Goal: Task Accomplishment & Management: Manage account settings

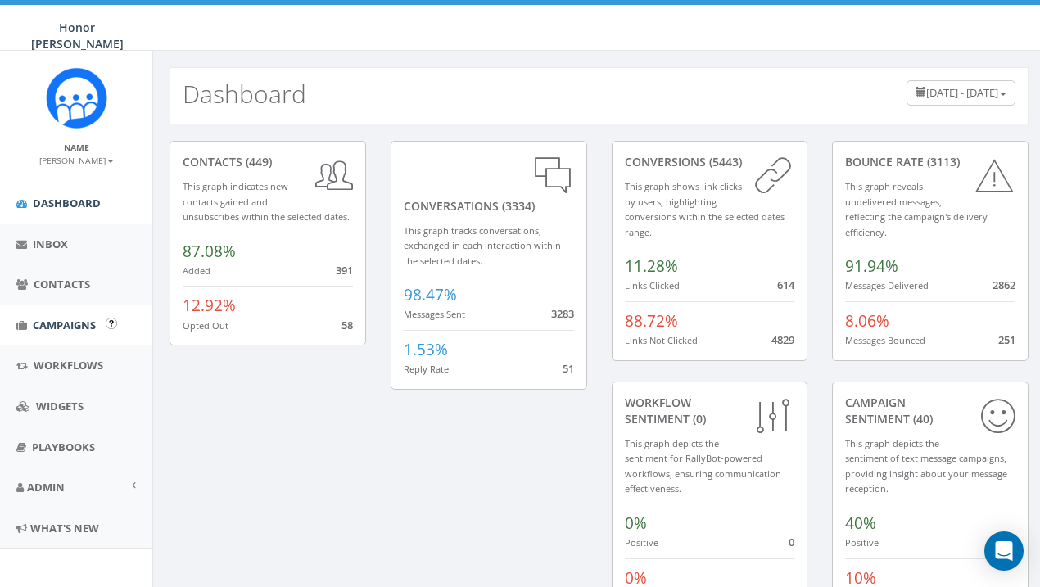
click at [94, 313] on link "Campaigns" at bounding box center [76, 325] width 152 height 40
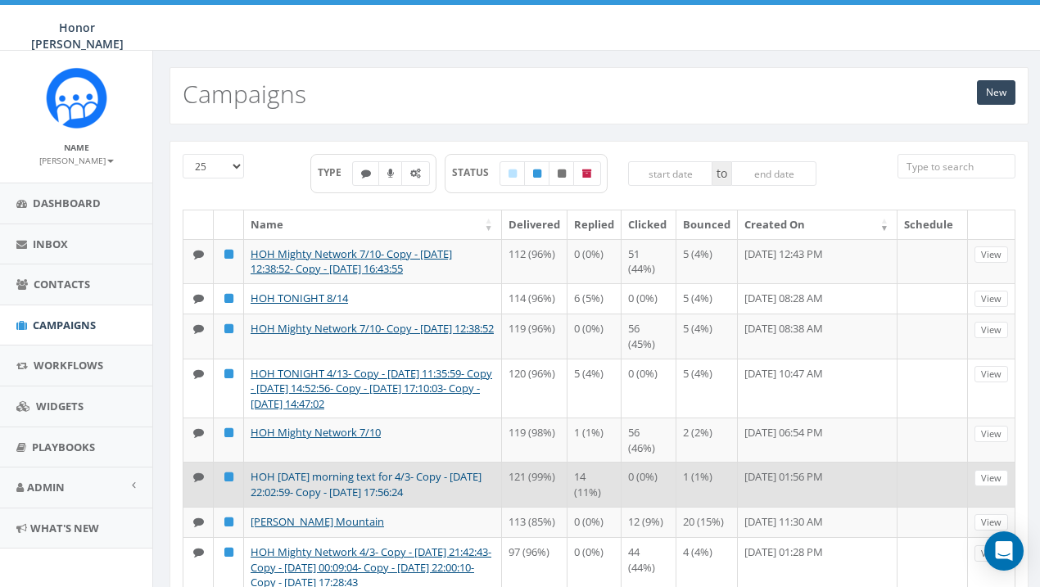
scroll to position [29, 0]
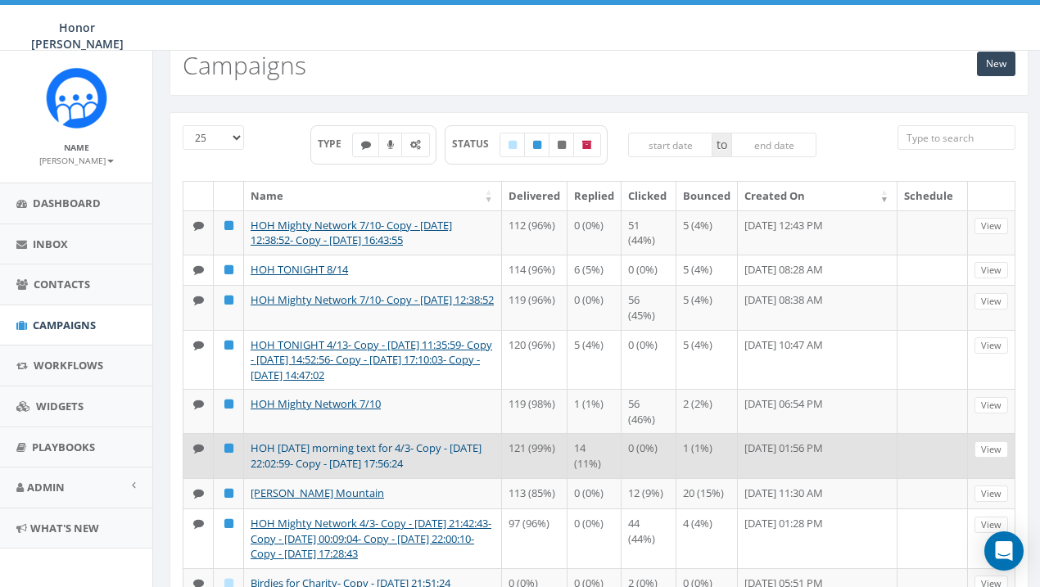
click at [414, 455] on link "HOH [DATE] morning text for 4/3- Copy - [DATE] 22:02:59- Copy - [DATE] 17:56:24" at bounding box center [366, 456] width 231 height 30
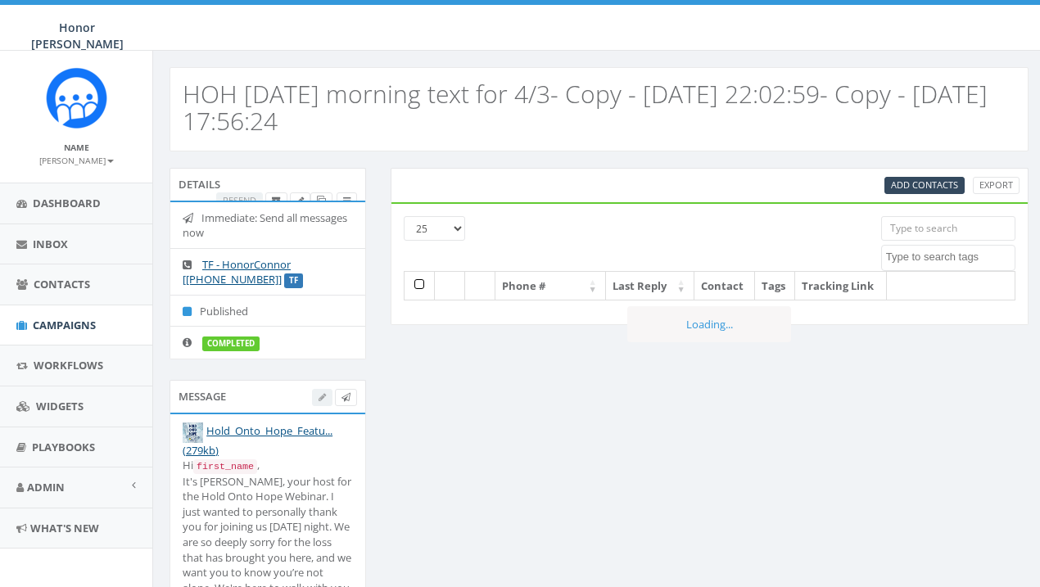
select select
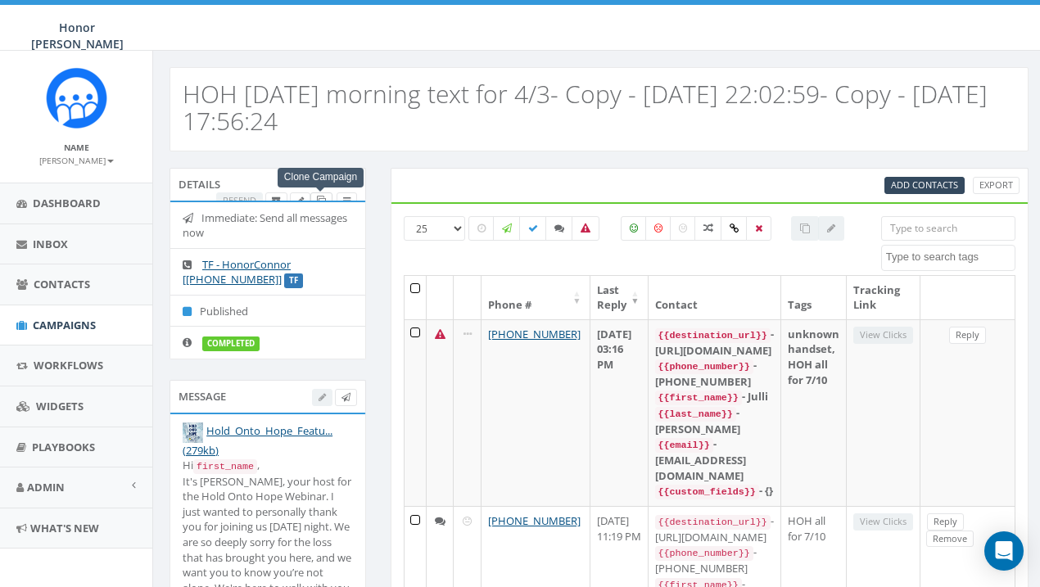
click at [323, 194] on span at bounding box center [321, 200] width 9 height 12
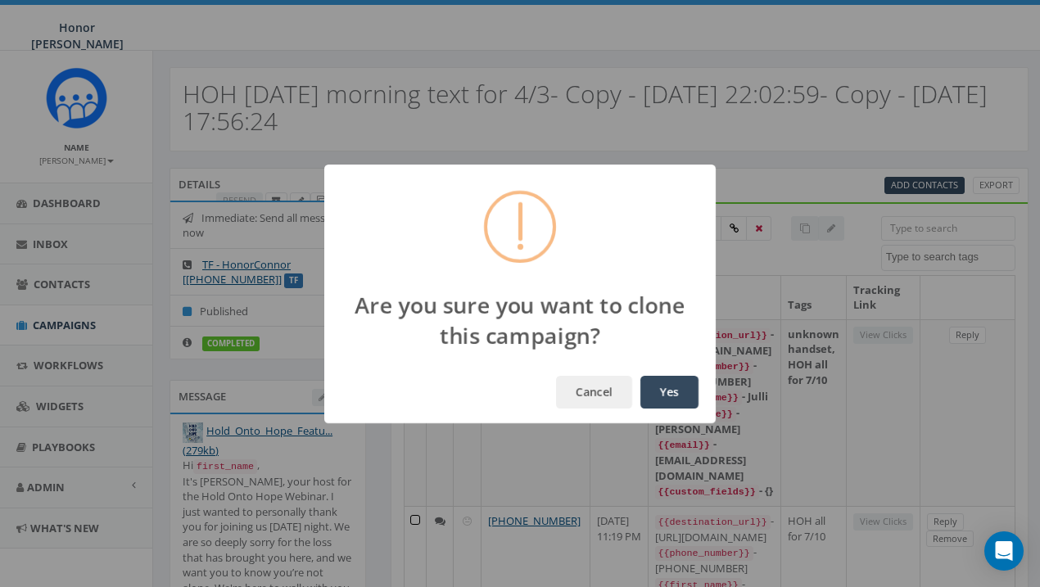
click at [682, 387] on button "Yes" at bounding box center [669, 392] width 58 height 33
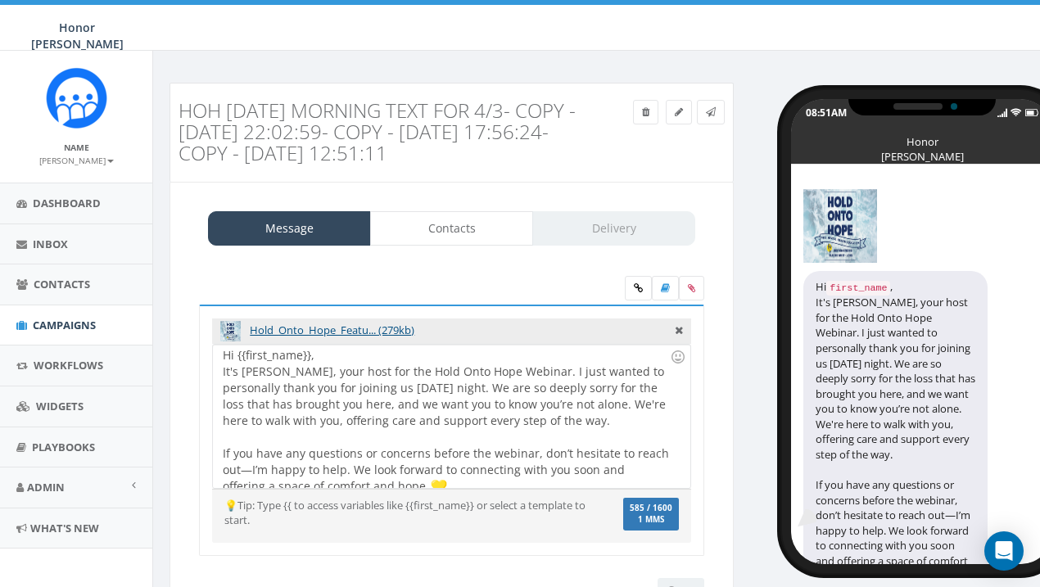
scroll to position [11, 0]
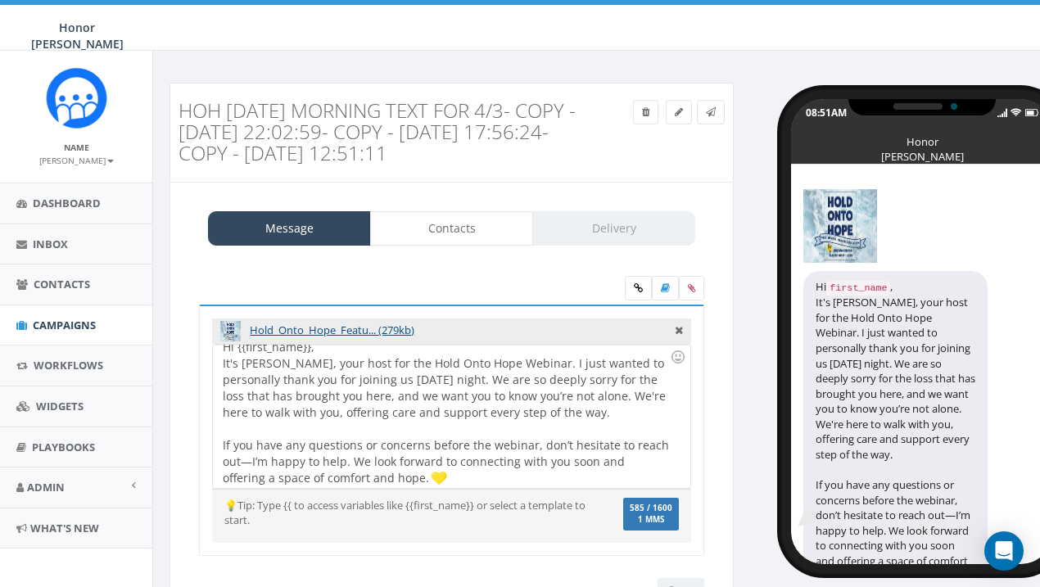
click at [406, 381] on div "Hi {{first_name}}, It's Lisa, your host for the Hold Onto Hope Webinar. I just …" at bounding box center [451, 416] width 477 height 143
click at [502, 407] on div "Hi {{first_name}}, It's Lisa, your host for the Hold Onto Hope Webinar. I just …" at bounding box center [451, 416] width 477 height 143
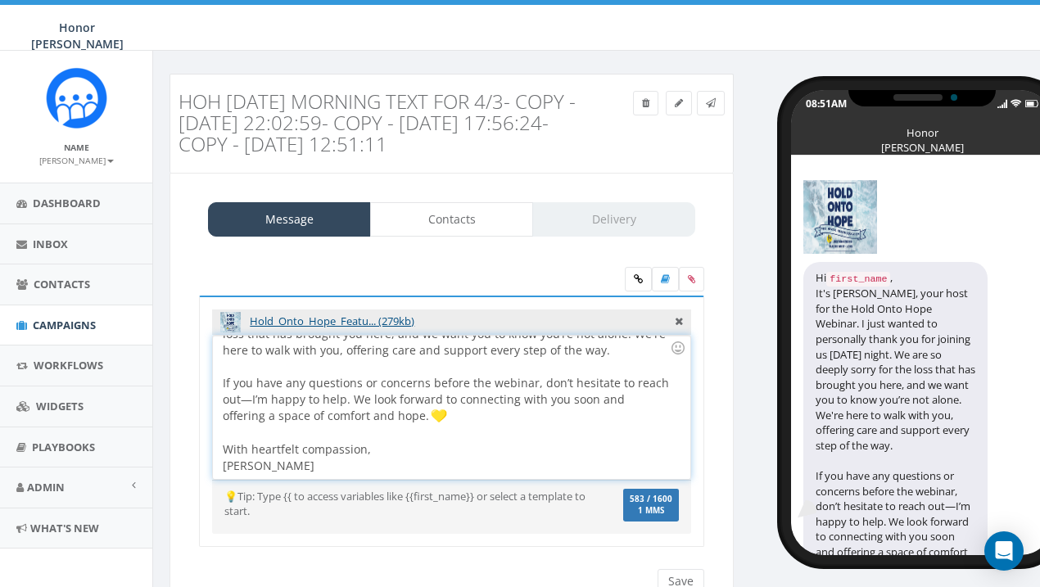
scroll to position [10, 2]
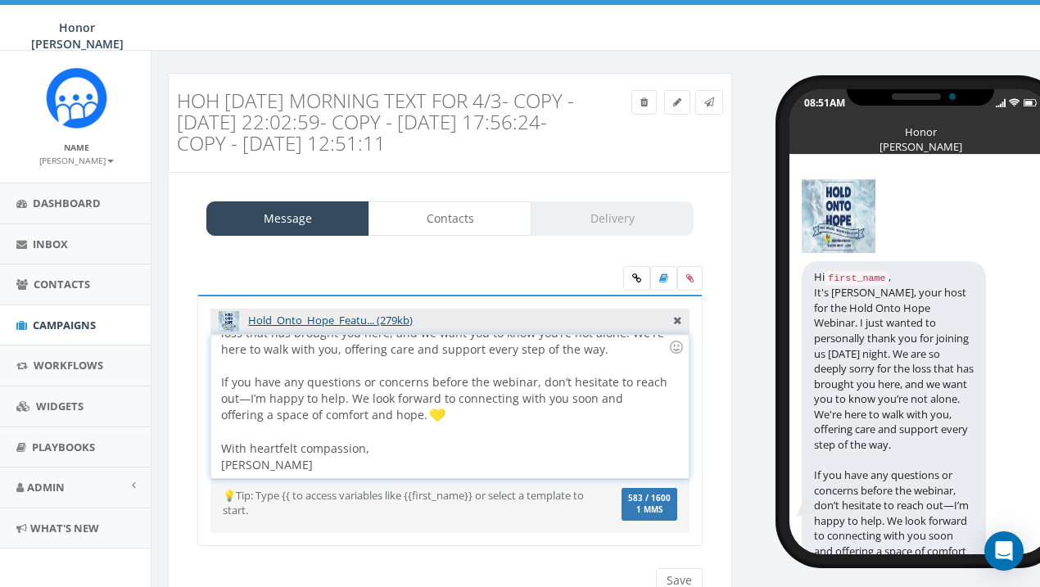
click at [251, 397] on div "Hi {{first_name}}, It's Lisa, your host for the Hold Onto Hope Webinar. I just …" at bounding box center [449, 406] width 477 height 143
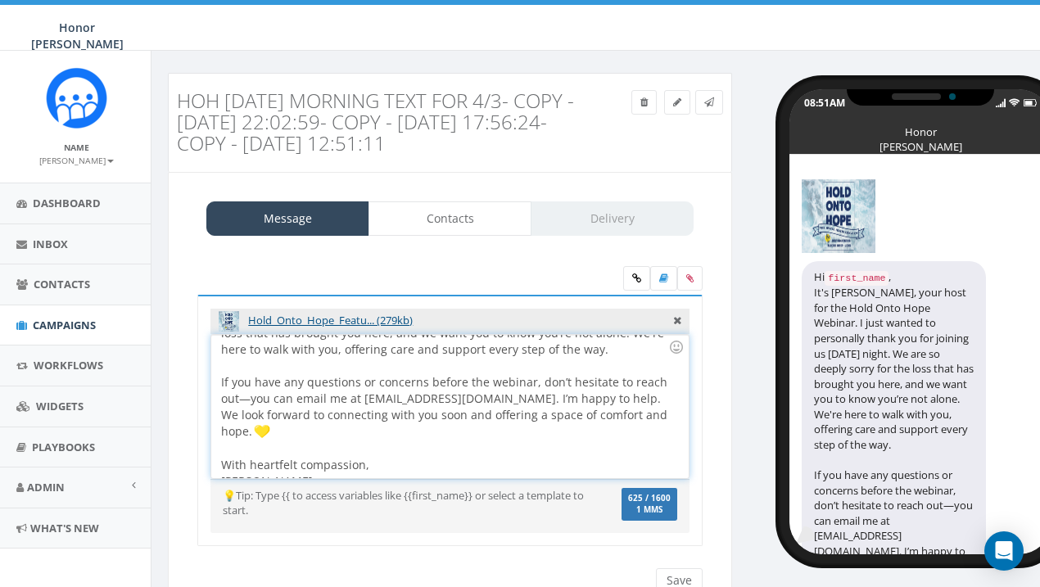
click at [423, 441] on div at bounding box center [444, 449] width 447 height 16
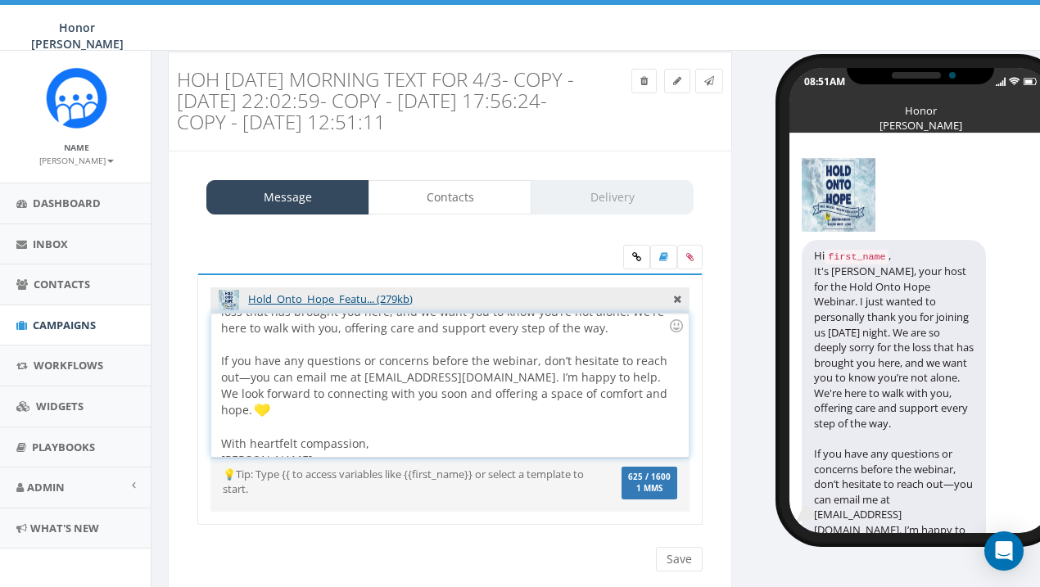
scroll to position [34, 2]
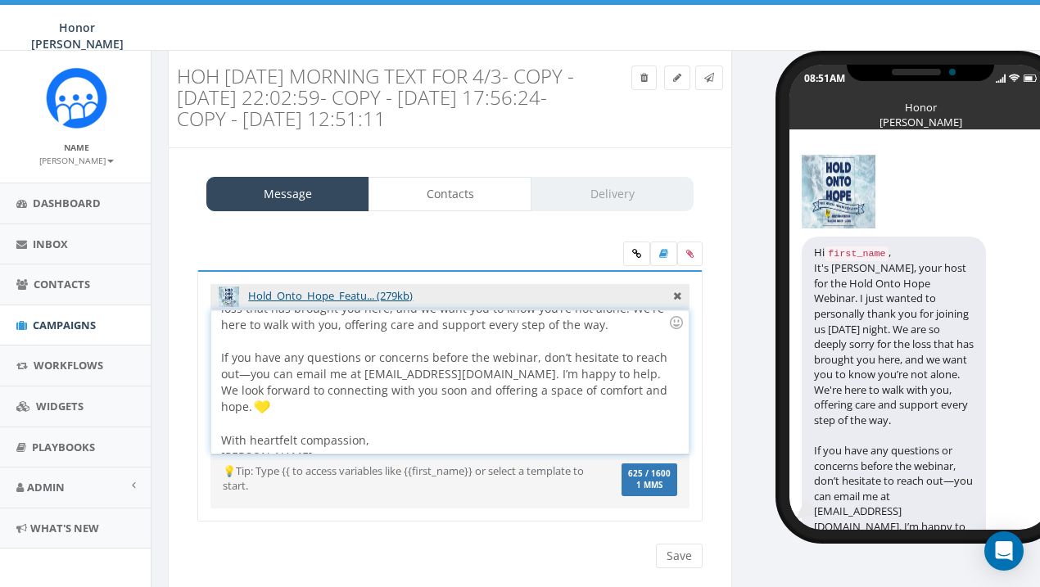
click at [419, 443] on div "Hi {{first_name}}, It's Lisa, your host for the Hold Onto Hope Webinar. I just …" at bounding box center [449, 381] width 477 height 143
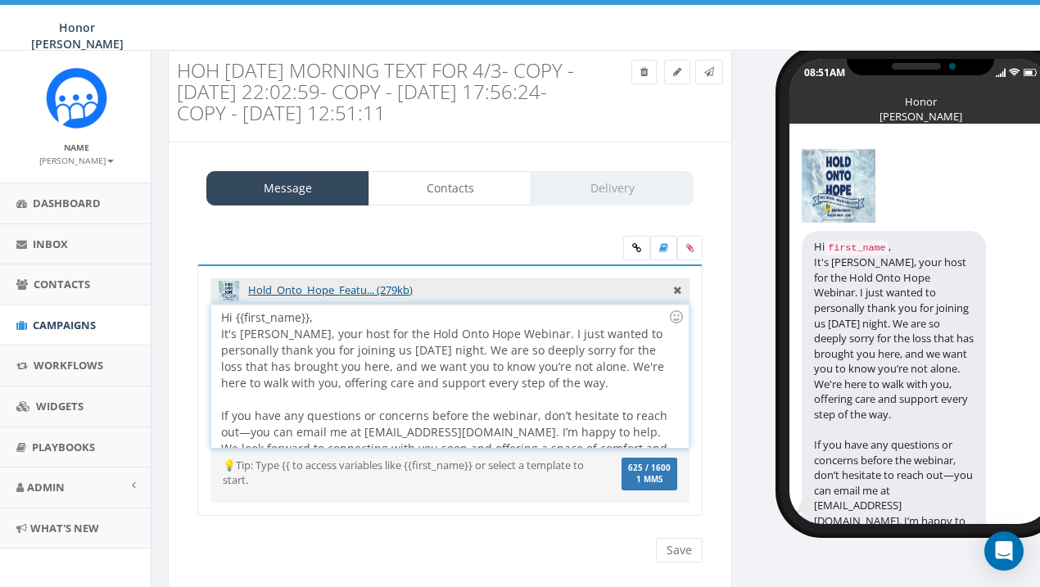
scroll to position [0, 0]
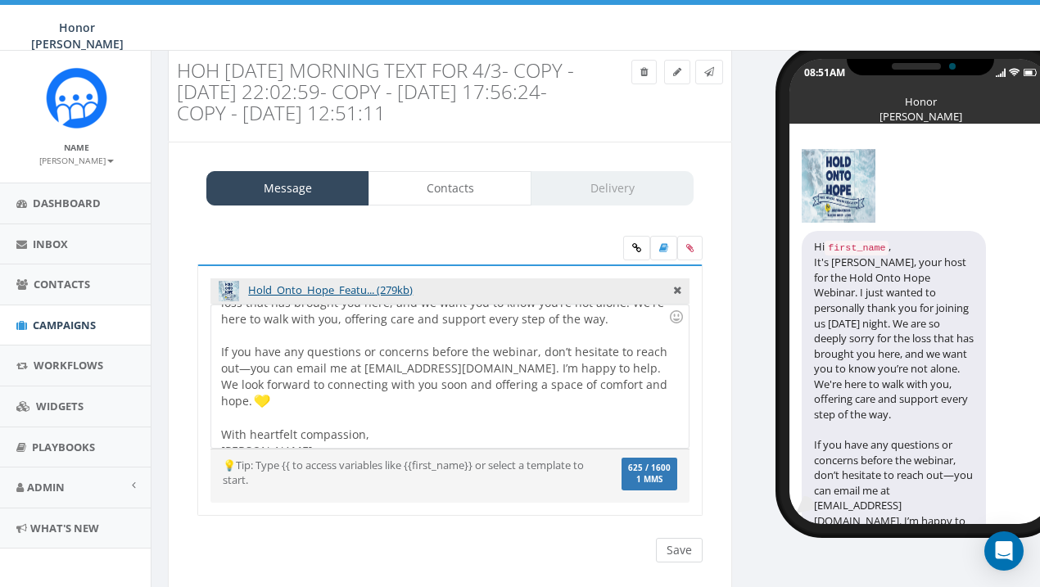
click at [675, 554] on input "Save" at bounding box center [679, 550] width 47 height 25
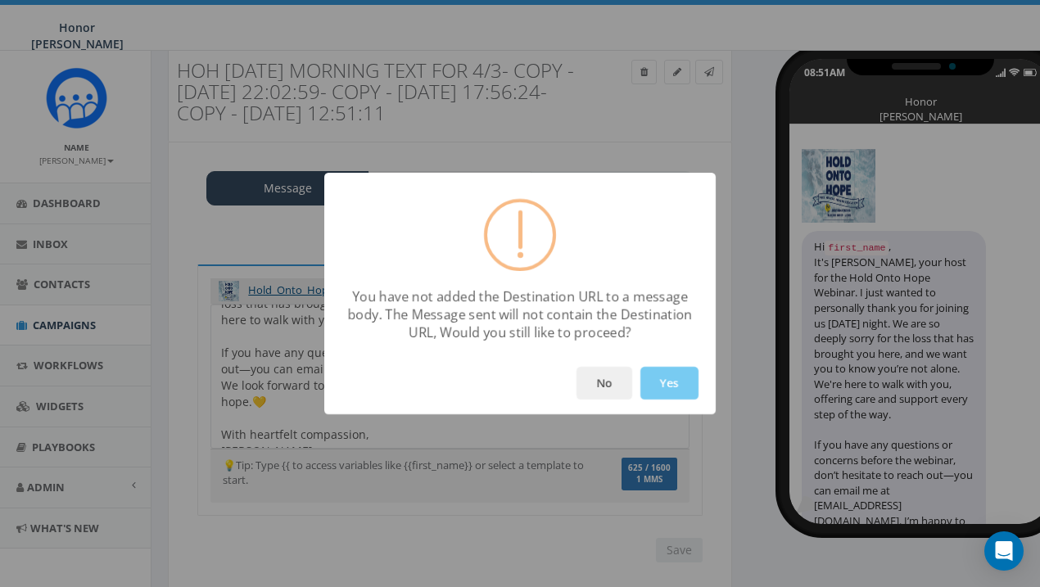
click at [651, 375] on button "Yes" at bounding box center [669, 383] width 58 height 33
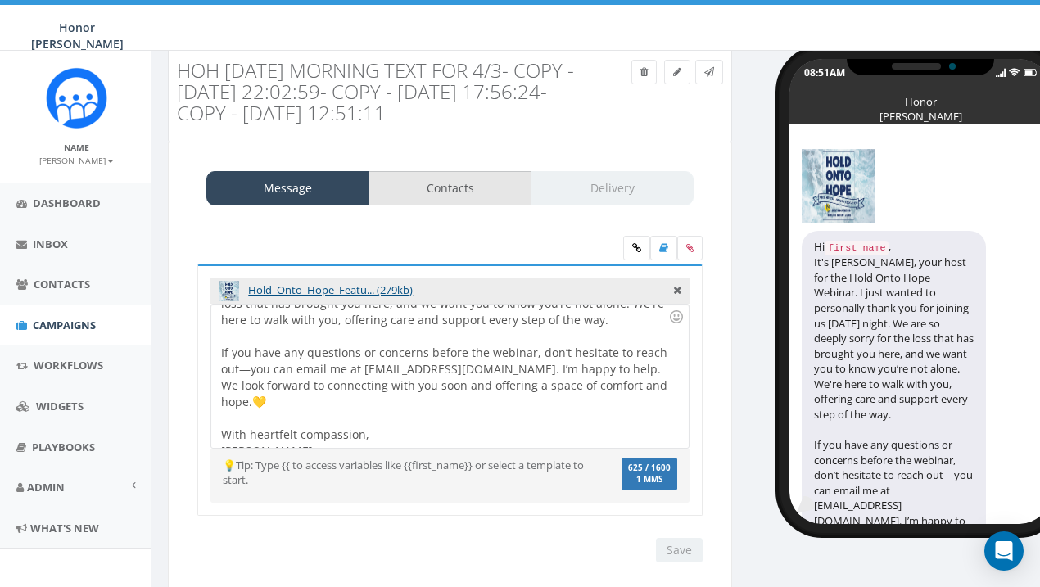
click at [446, 178] on link "Contacts" at bounding box center [450, 188] width 163 height 34
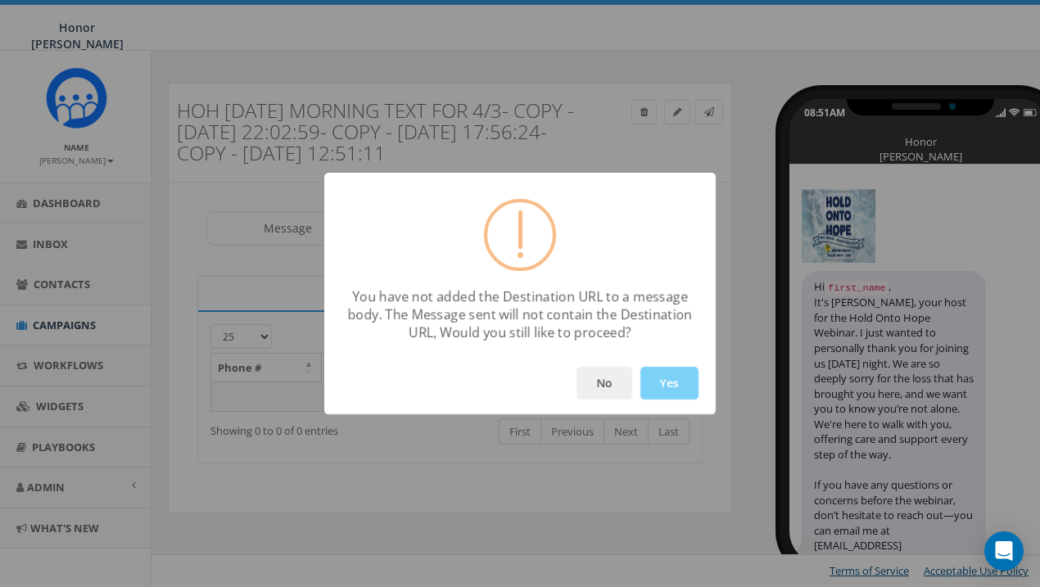
scroll to position [0, 2]
click at [677, 386] on button "Yes" at bounding box center [669, 383] width 58 height 33
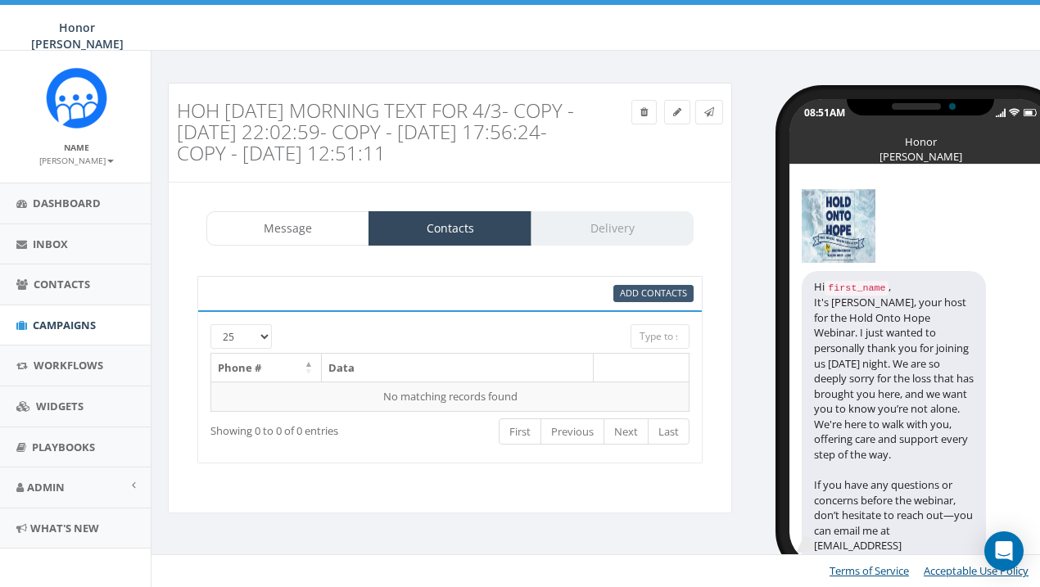
click at [676, 285] on link "Add Contacts" at bounding box center [653, 293] width 80 height 17
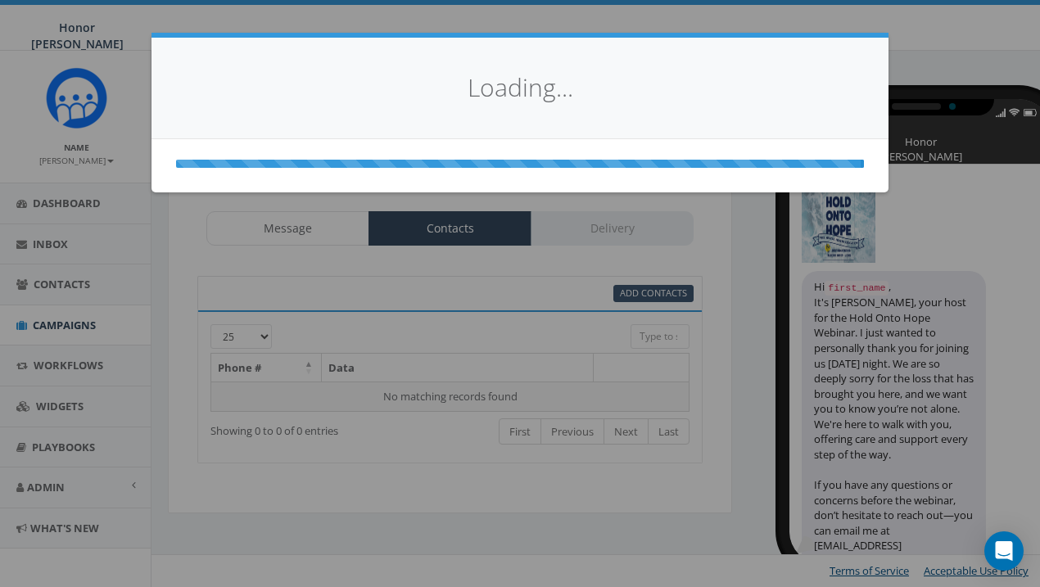
select select
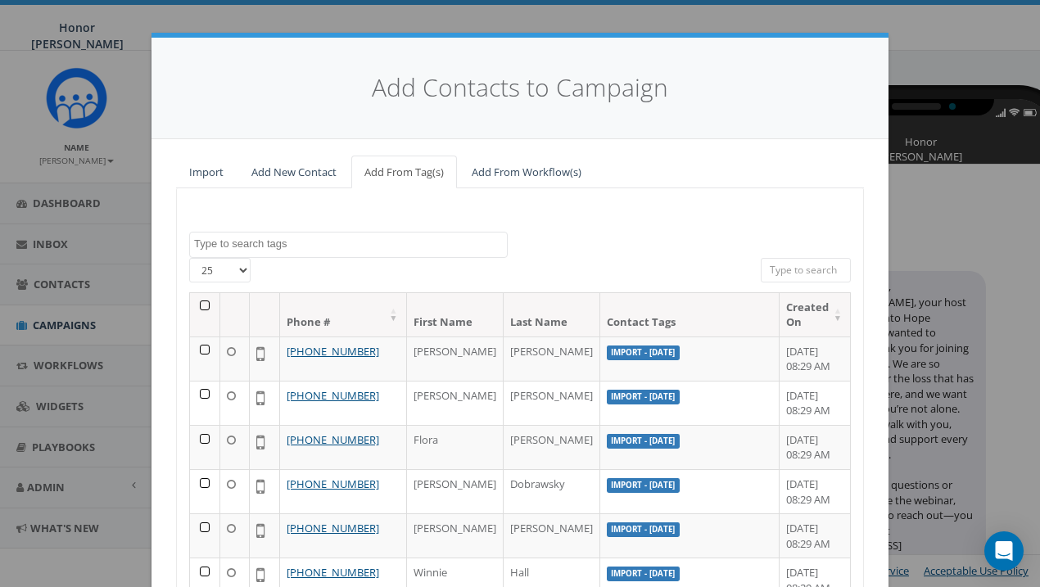
click at [206, 172] on link "Import" at bounding box center [206, 173] width 61 height 34
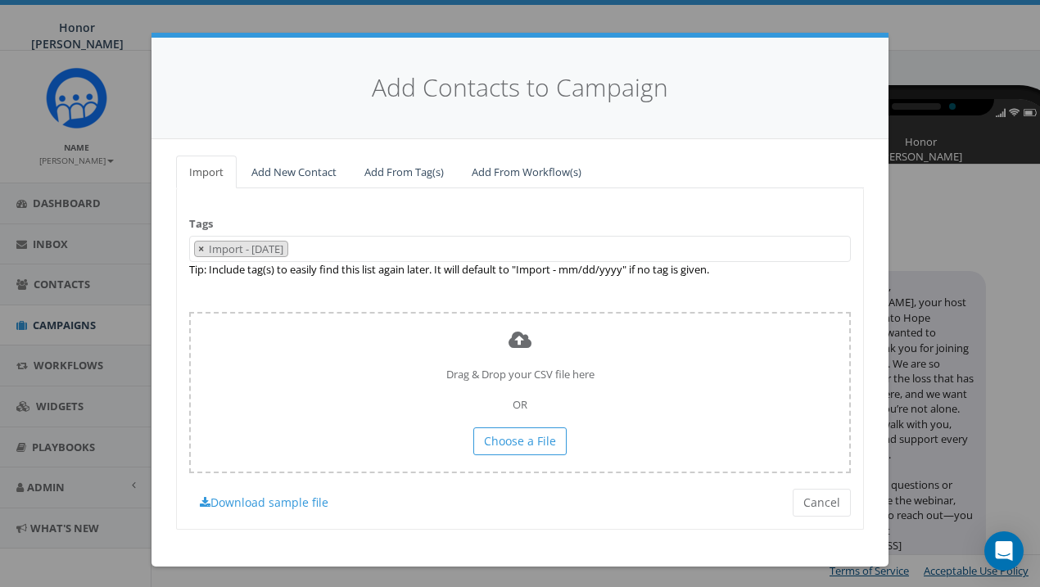
click at [200, 243] on span "×" at bounding box center [201, 249] width 6 height 15
select select
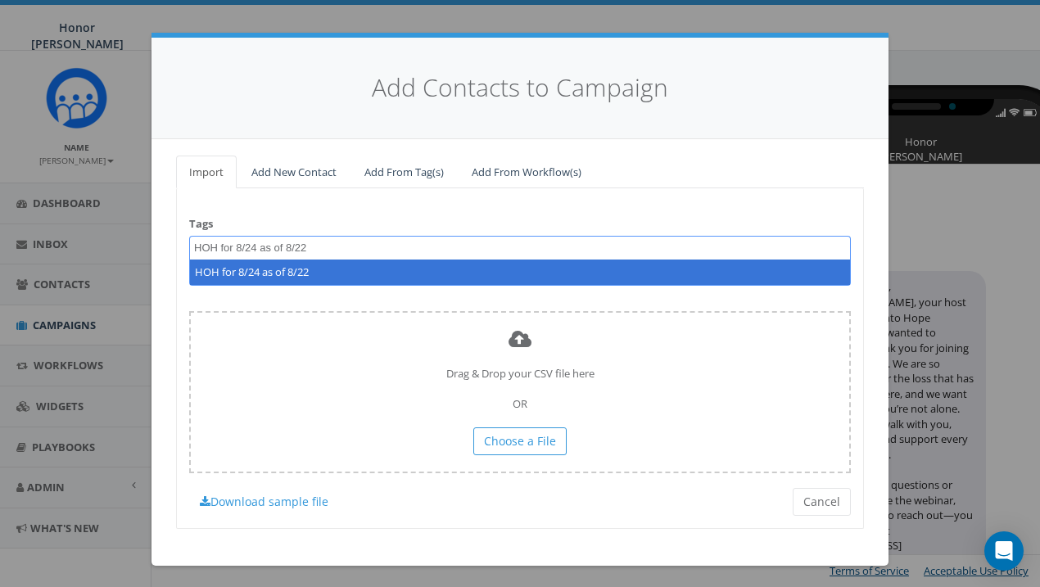
type textarea "HOH for 8/24 as of 8/22"
select select "HOH for 8/24 as of 8/22"
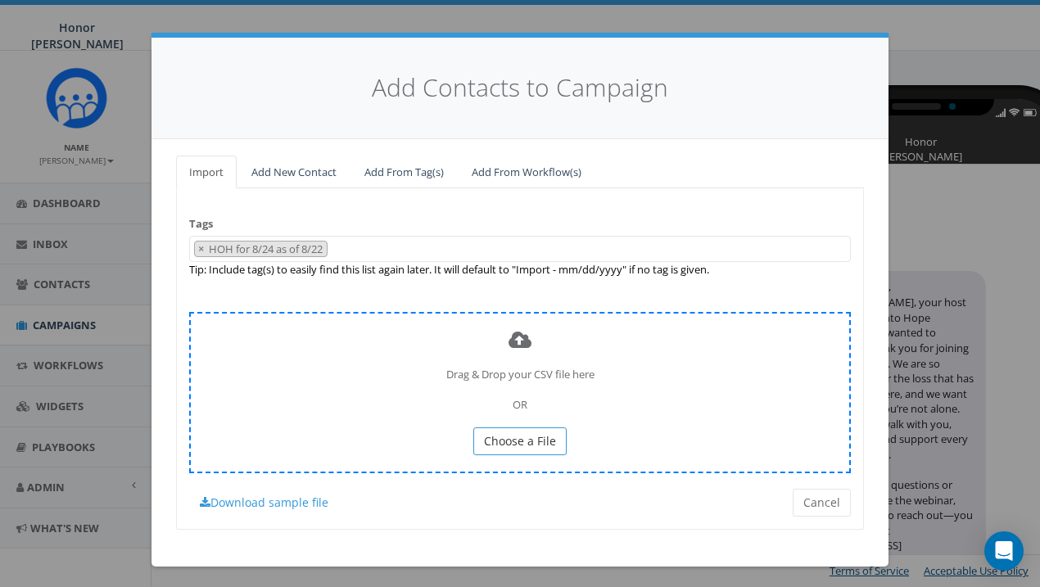
click at [507, 437] on span "Choose a File" at bounding box center [520, 441] width 72 height 16
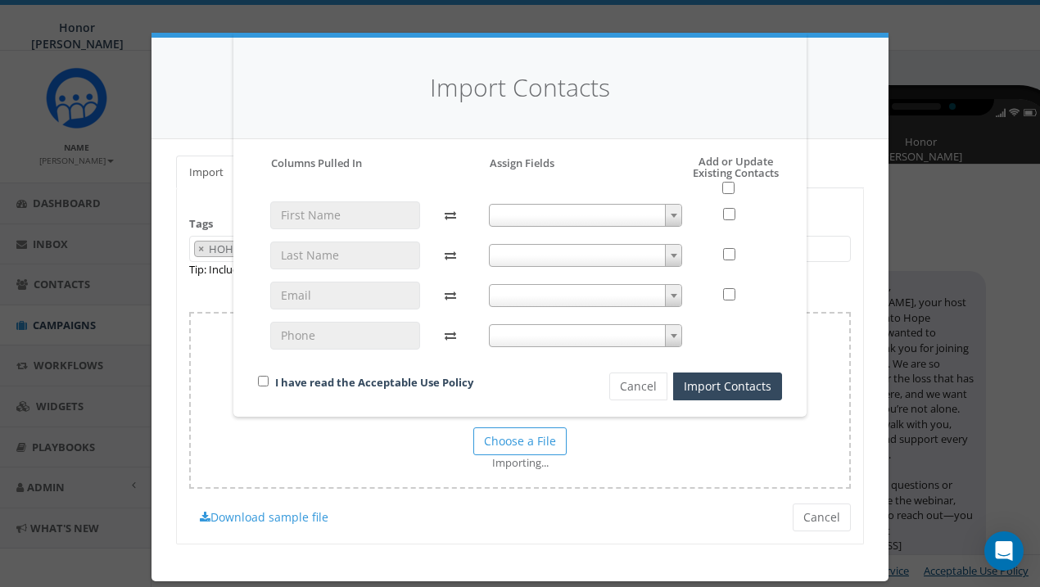
click at [647, 215] on span at bounding box center [586, 215] width 194 height 23
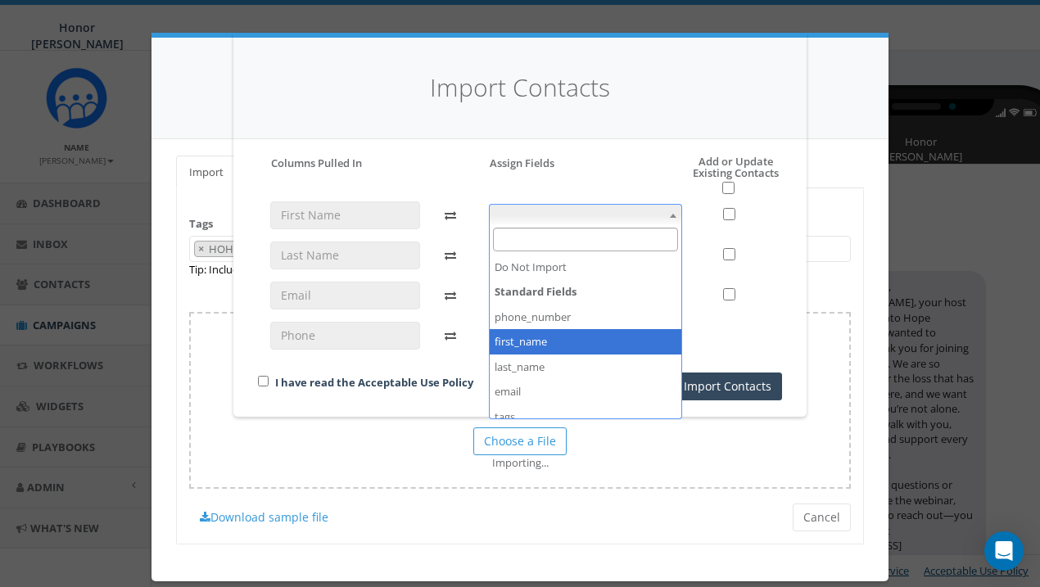
select select "first_name"
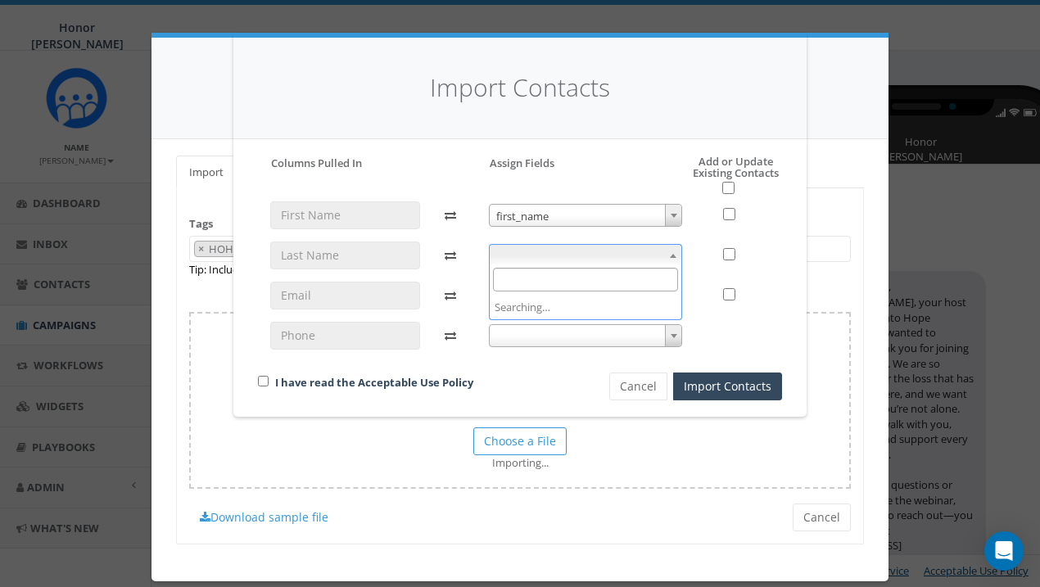
click at [591, 252] on span at bounding box center [586, 255] width 194 height 23
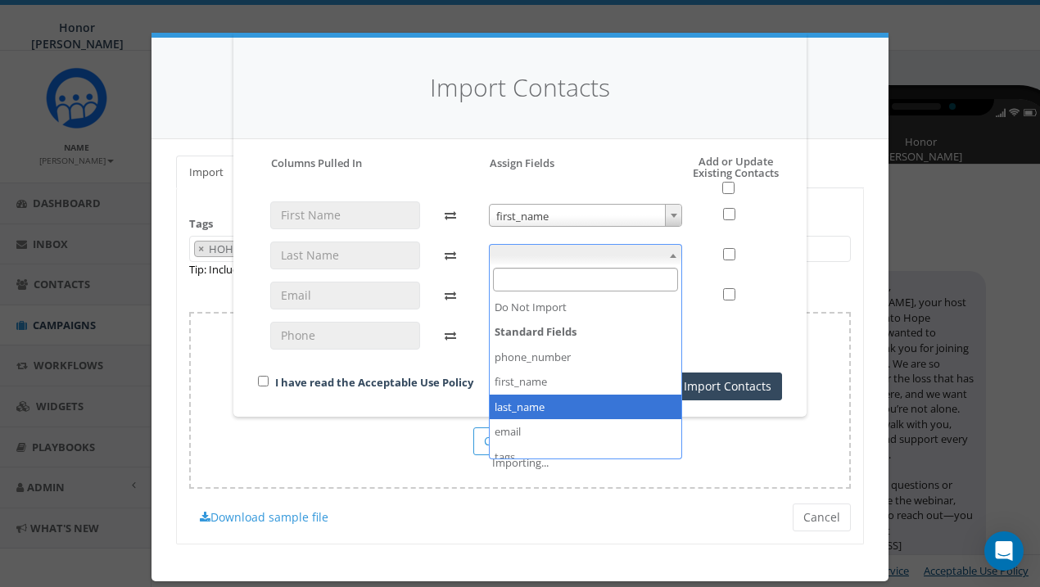
select select "last_name"
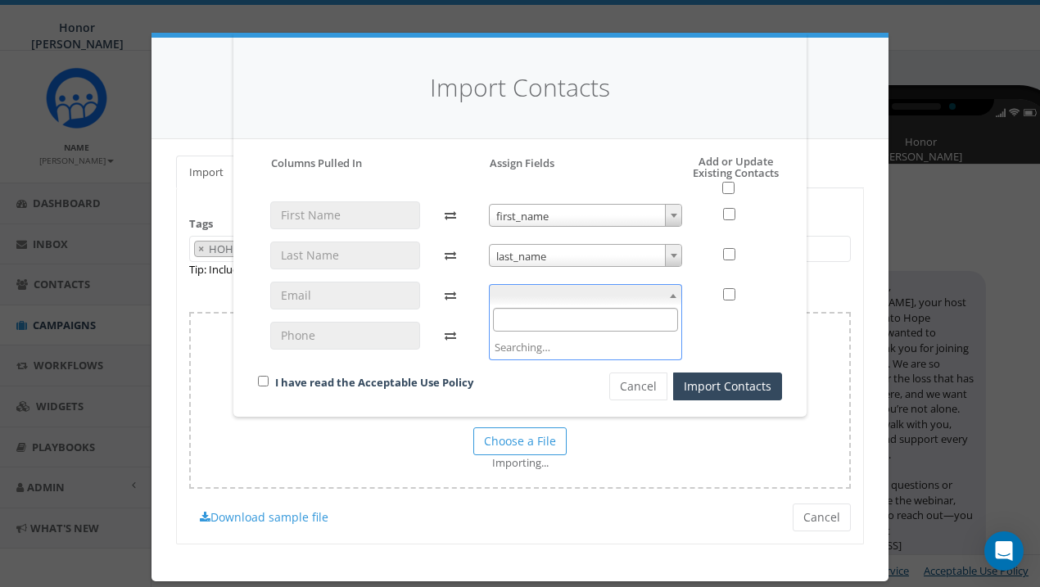
click at [540, 295] on span at bounding box center [586, 295] width 194 height 23
select select "email"
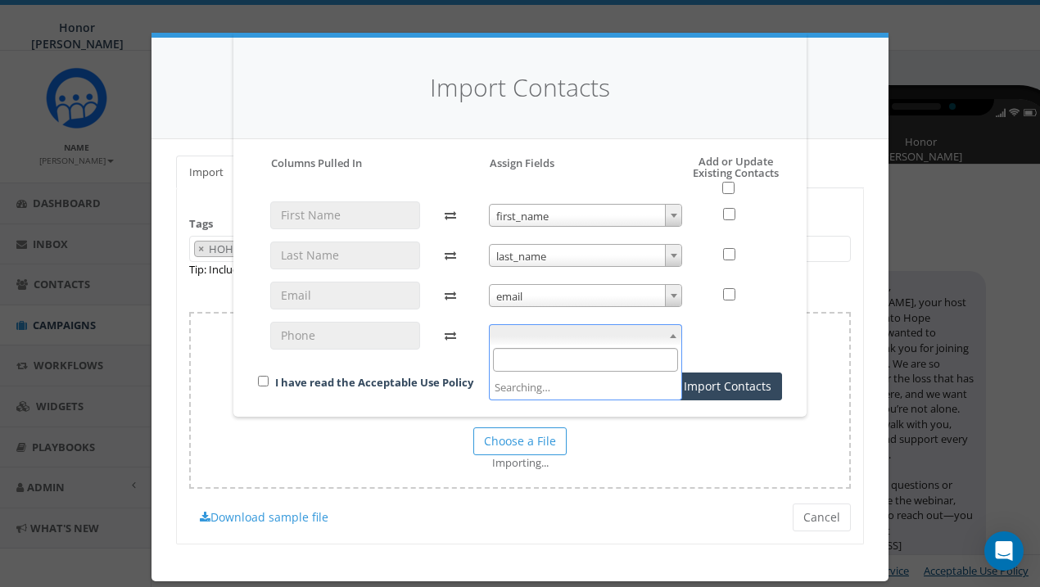
click at [545, 334] on span at bounding box center [586, 335] width 194 height 23
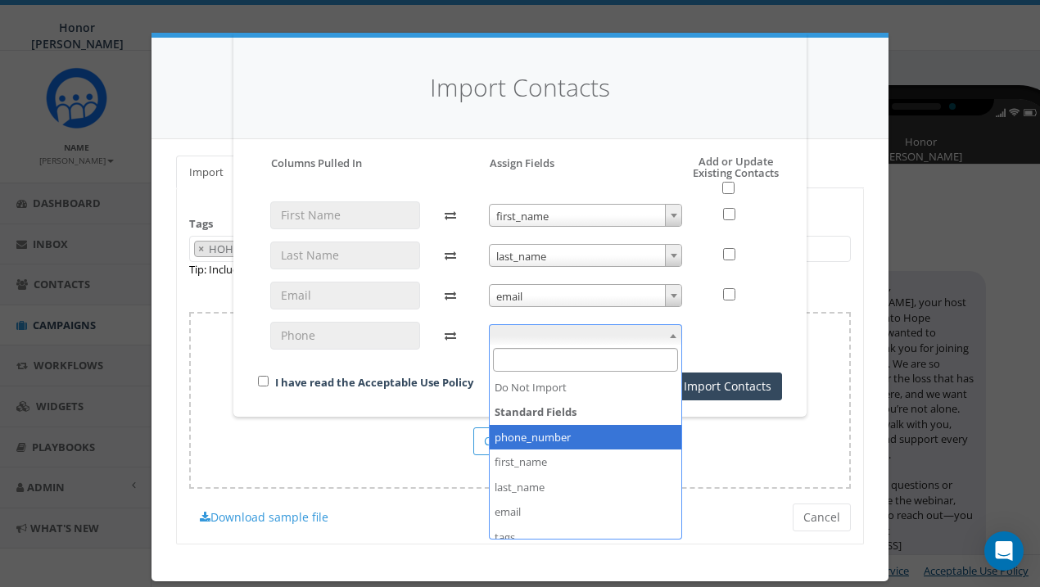
select select "phone_number"
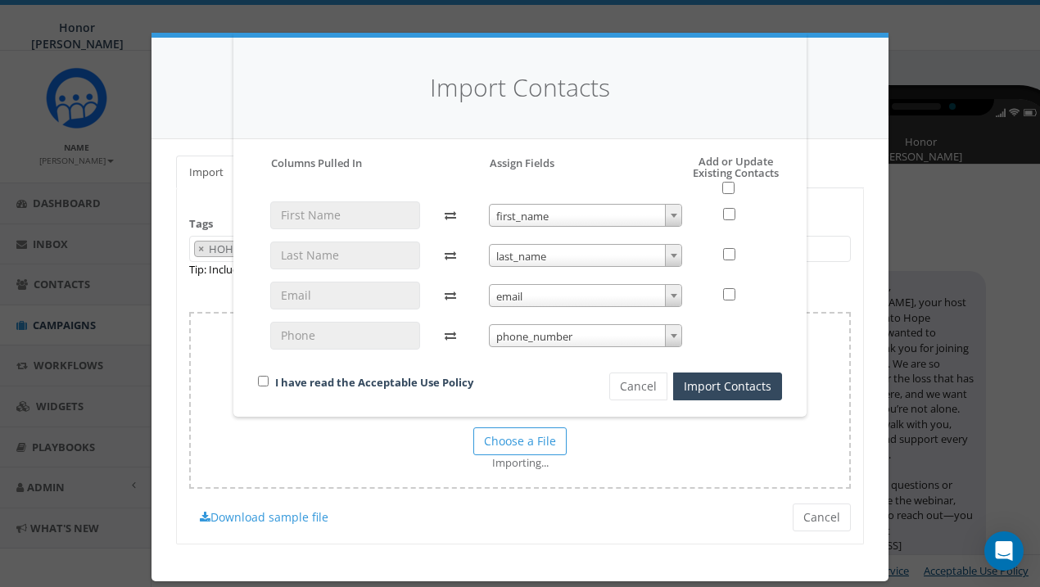
click at [263, 378] on input "checkbox" at bounding box center [263, 381] width 11 height 11
checkbox input "true"
click at [726, 188] on input "checkbox" at bounding box center [728, 188] width 12 height 12
checkbox input "true"
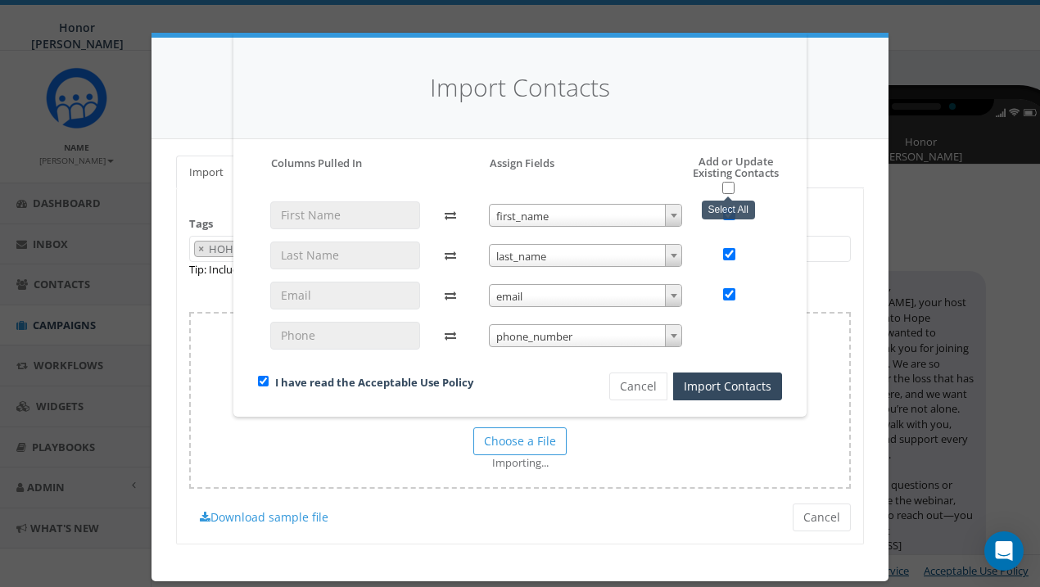
checkbox input "true"
click at [726, 378] on button "Import Contacts" at bounding box center [727, 387] width 109 height 28
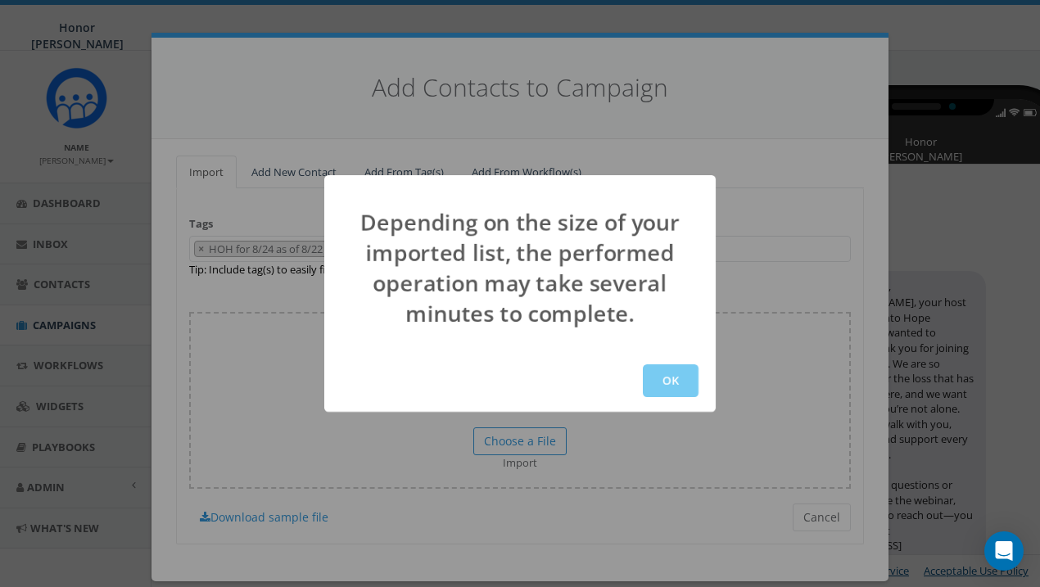
click at [683, 383] on button "OK" at bounding box center [671, 380] width 56 height 33
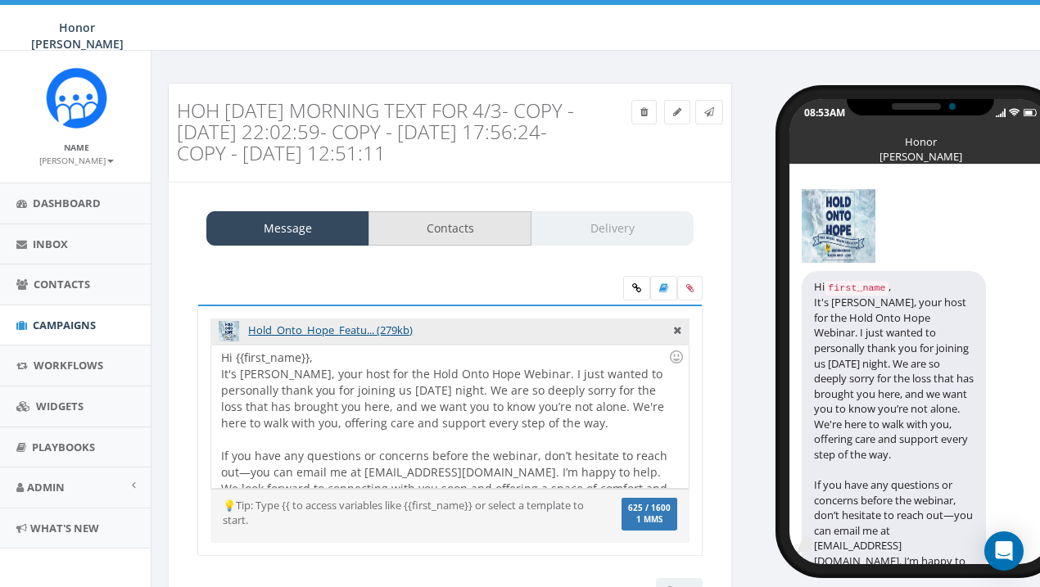
click at [481, 219] on link "Contacts" at bounding box center [450, 228] width 163 height 34
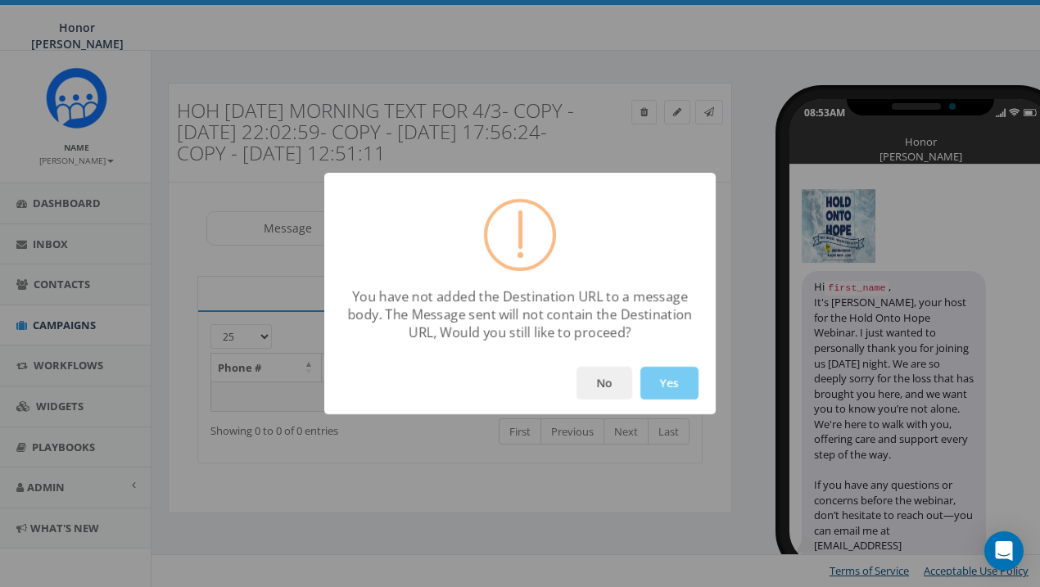
click at [683, 382] on button "Yes" at bounding box center [669, 383] width 58 height 33
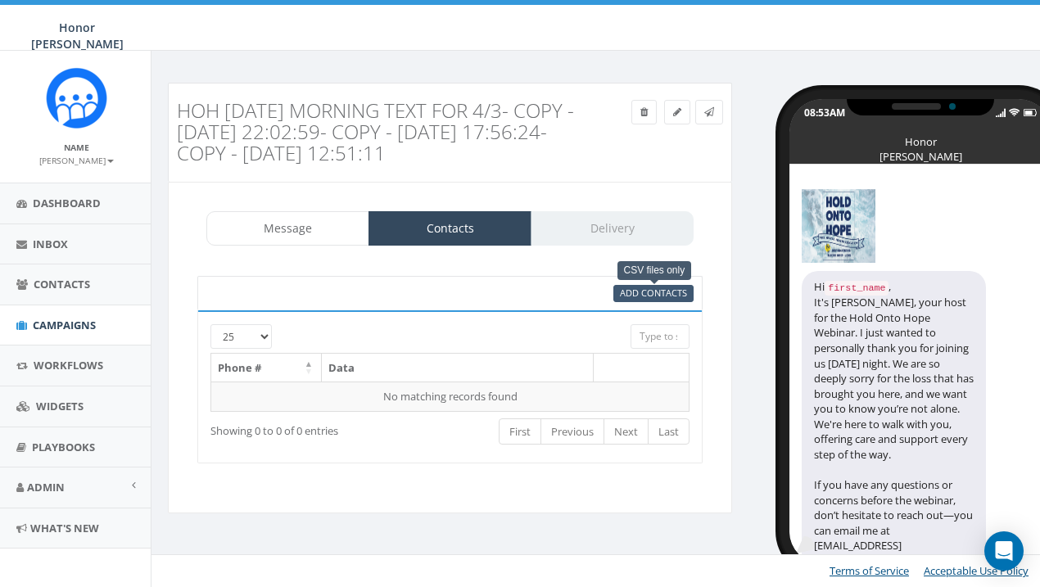
click at [666, 294] on span "Add Contacts" at bounding box center [653, 293] width 67 height 12
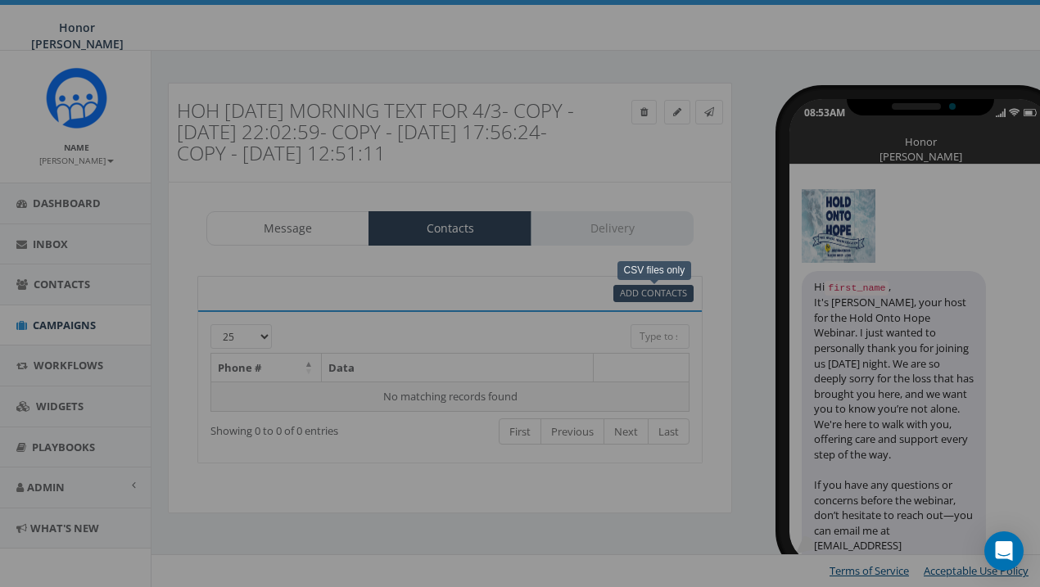
select select
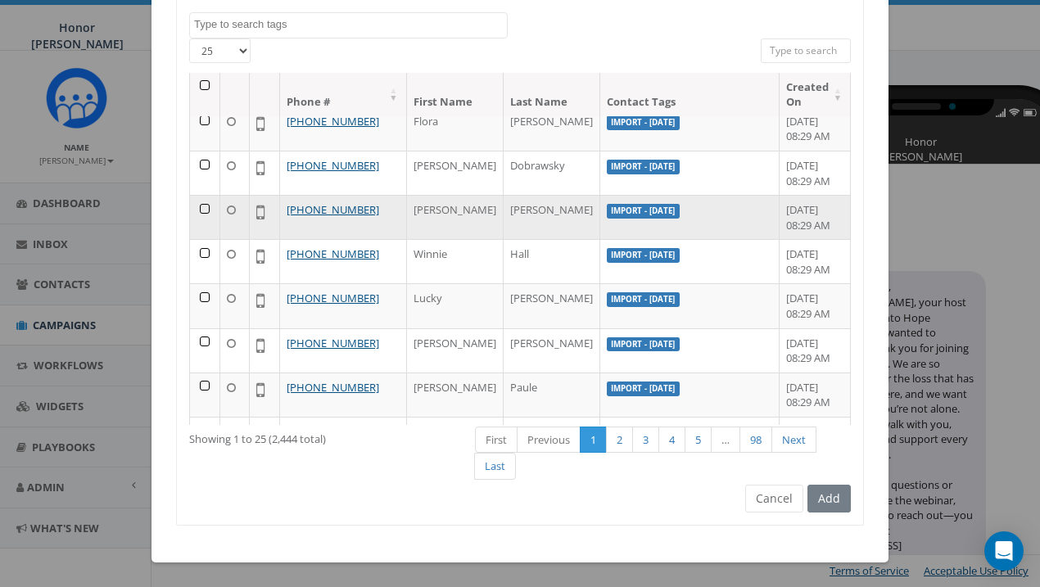
scroll to position [223, 0]
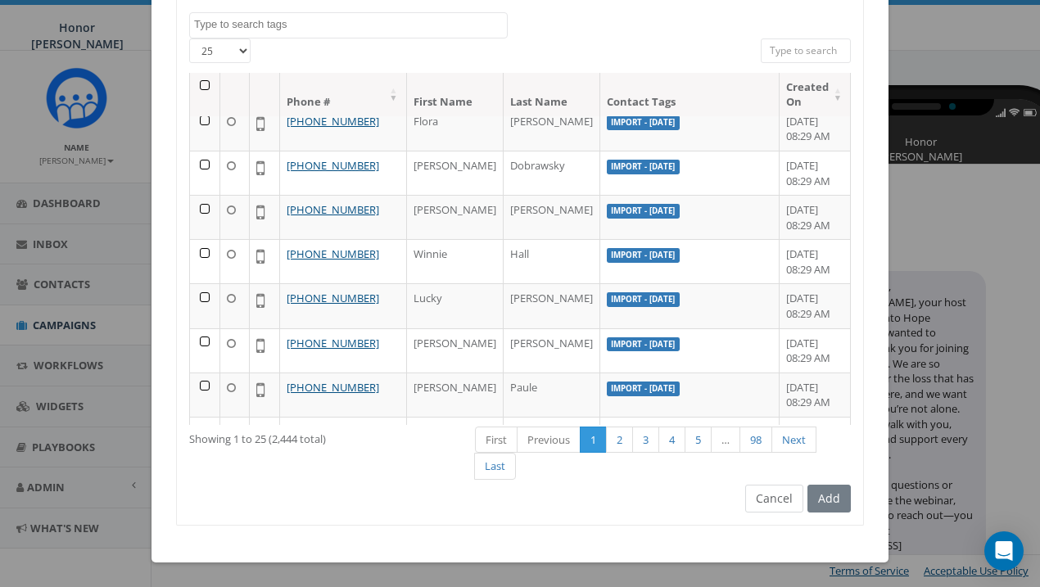
click at [762, 502] on button "Cancel" at bounding box center [774, 499] width 58 height 28
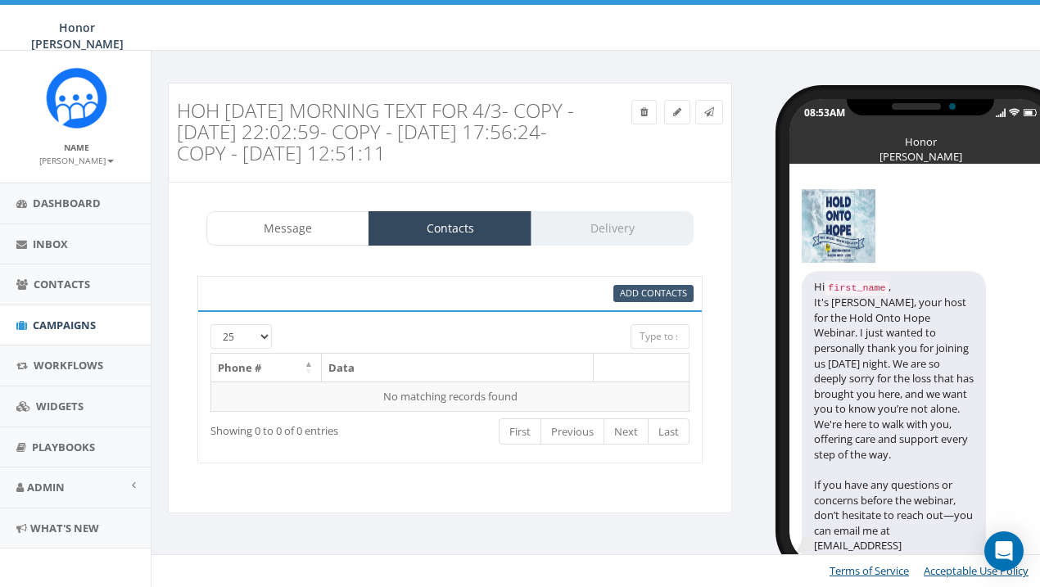
click at [655, 294] on span "Add Contacts" at bounding box center [653, 293] width 67 height 12
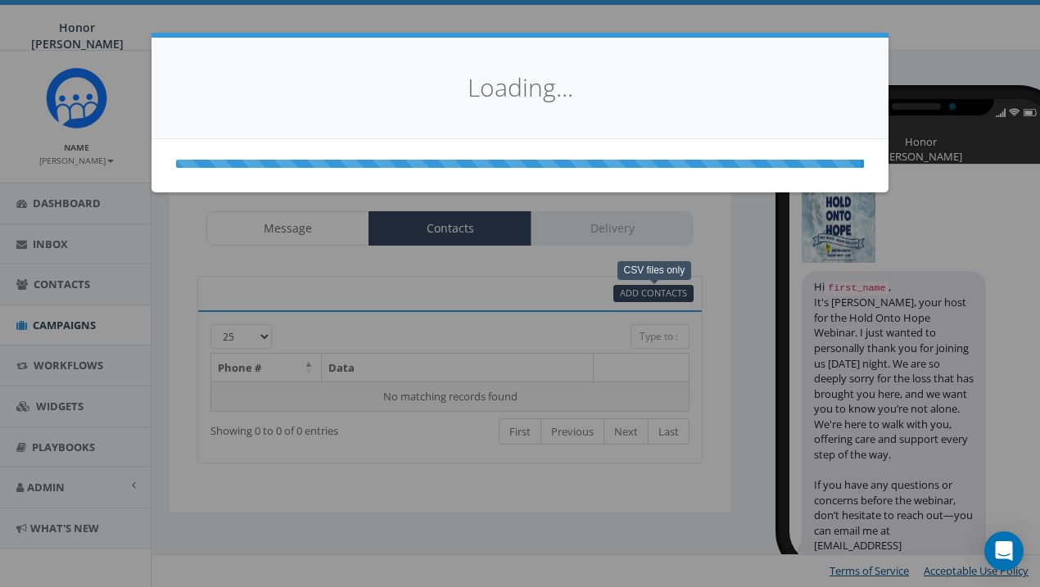
scroll to position [0, 0]
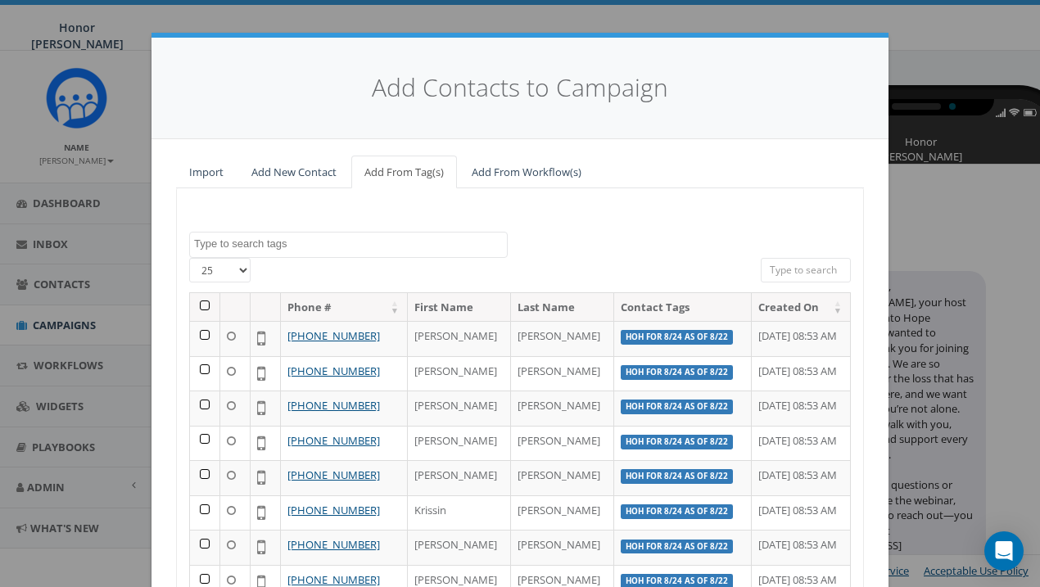
click at [354, 237] on textarea "Search" at bounding box center [350, 244] width 313 height 15
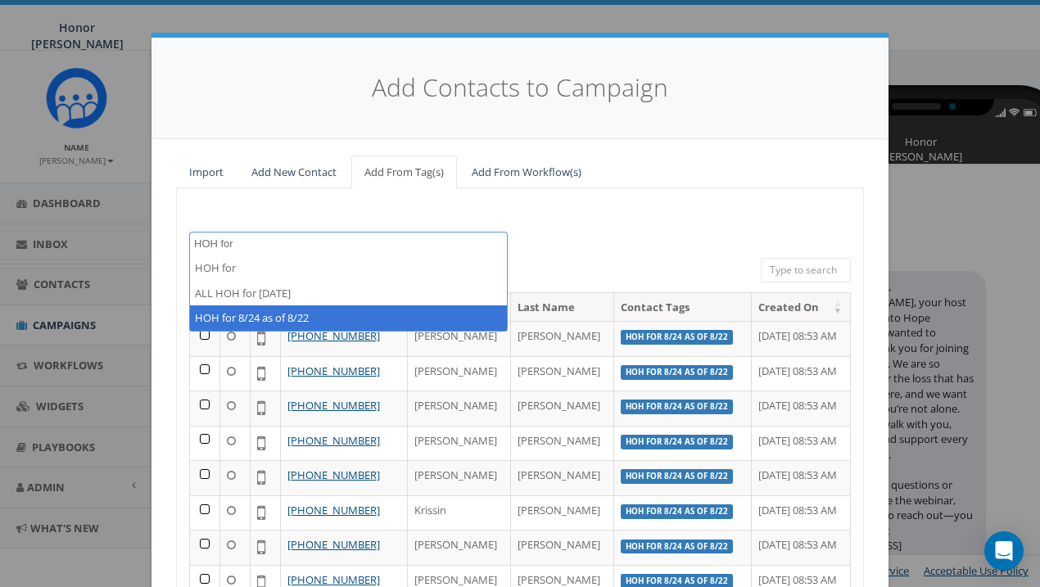
type textarea "HOH for"
select select "HOH for 8/24 as of 8/22"
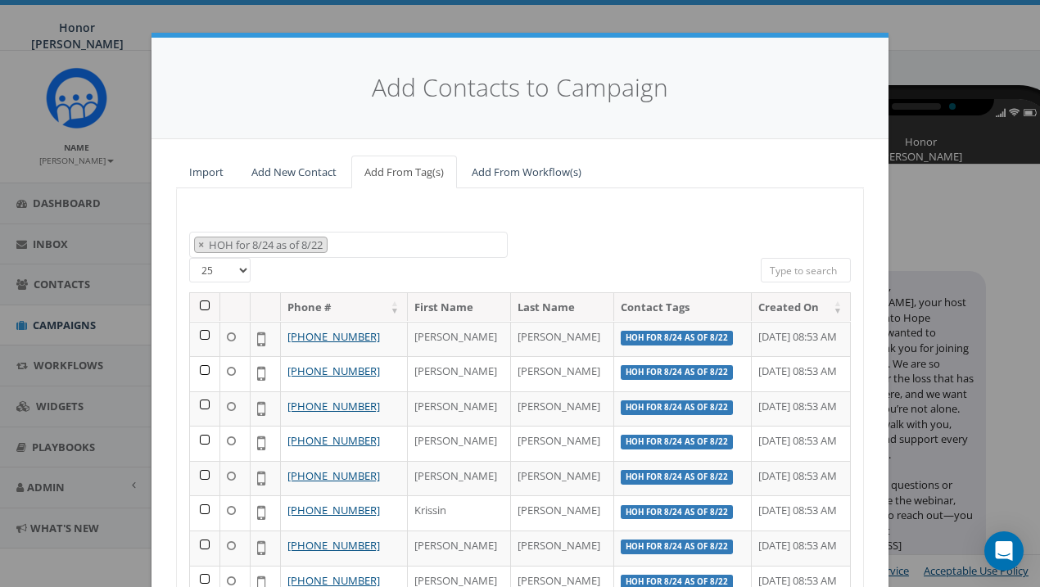
click at [204, 302] on th at bounding box center [205, 307] width 30 height 29
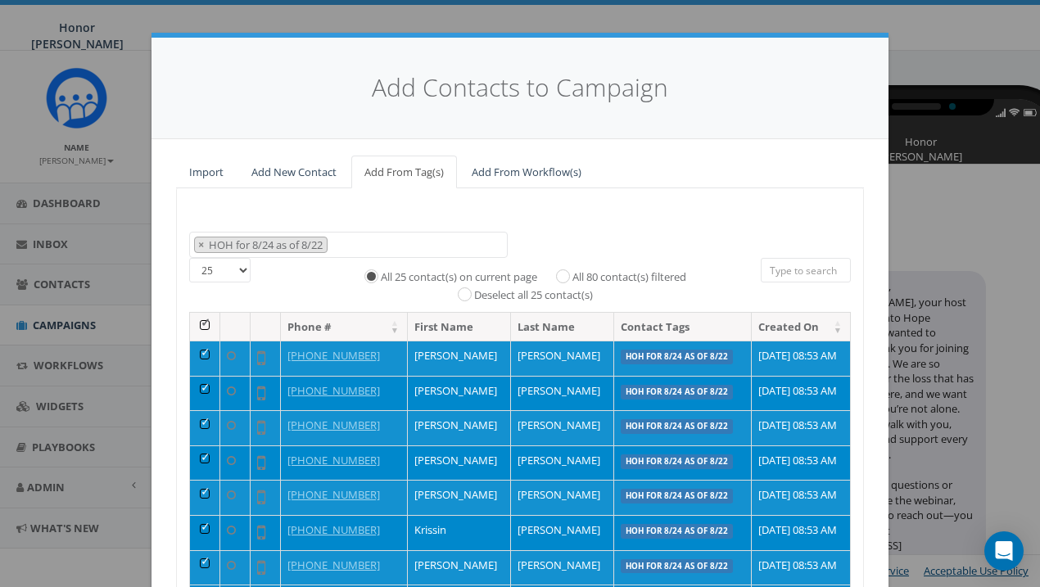
click at [562, 276] on input "All 80 contact(s) filtered" at bounding box center [567, 274] width 11 height 11
radio input "true"
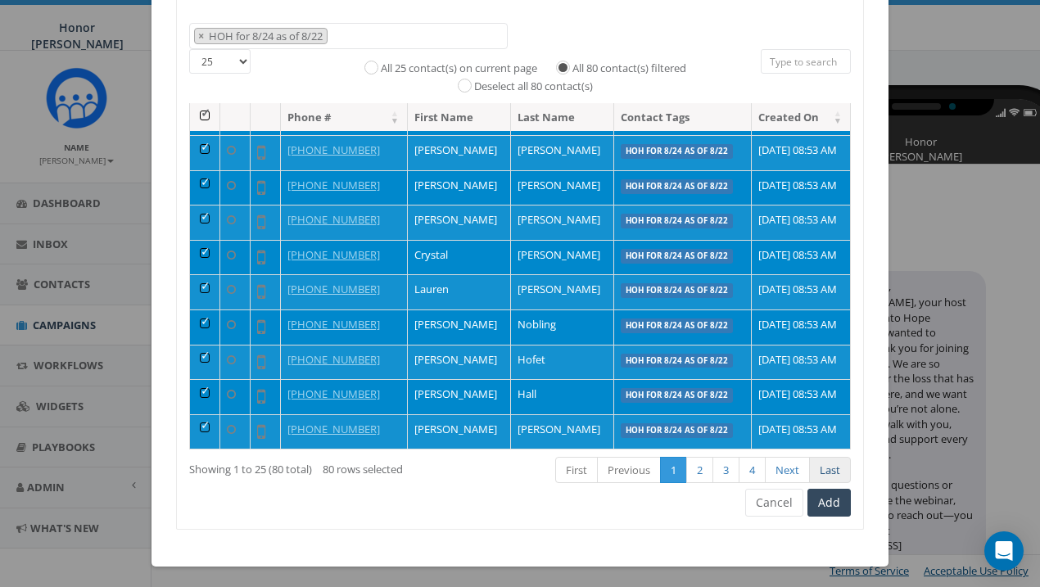
scroll to position [207, 0]
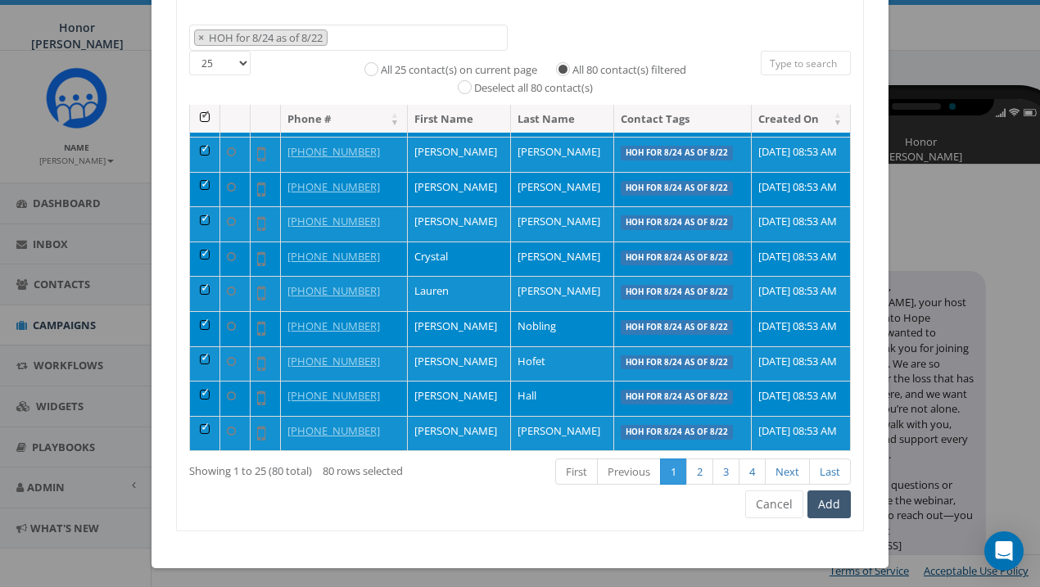
click at [833, 502] on button "Add" at bounding box center [828, 505] width 43 height 28
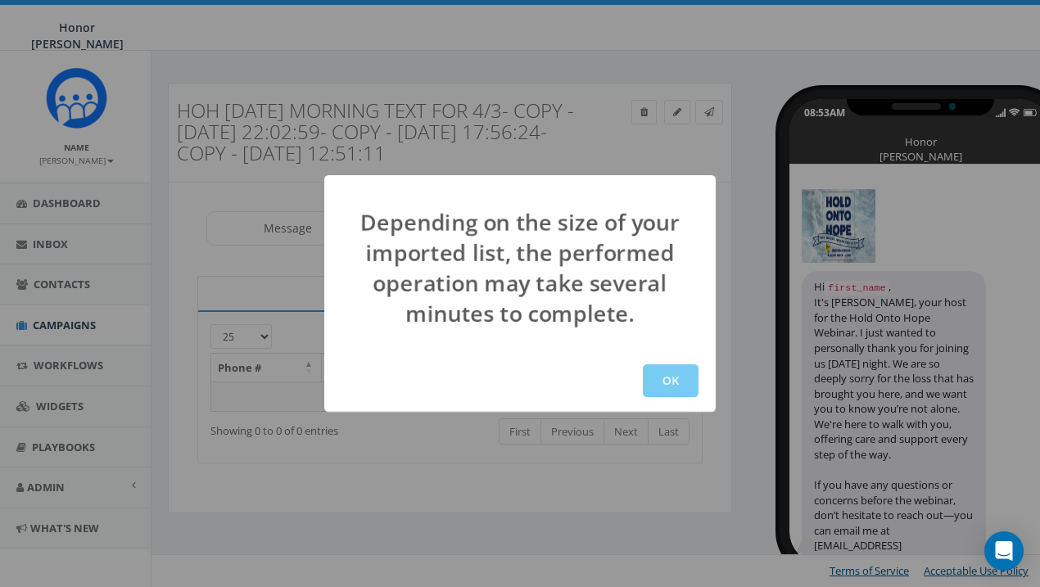
click at [675, 379] on button "OK" at bounding box center [671, 380] width 56 height 33
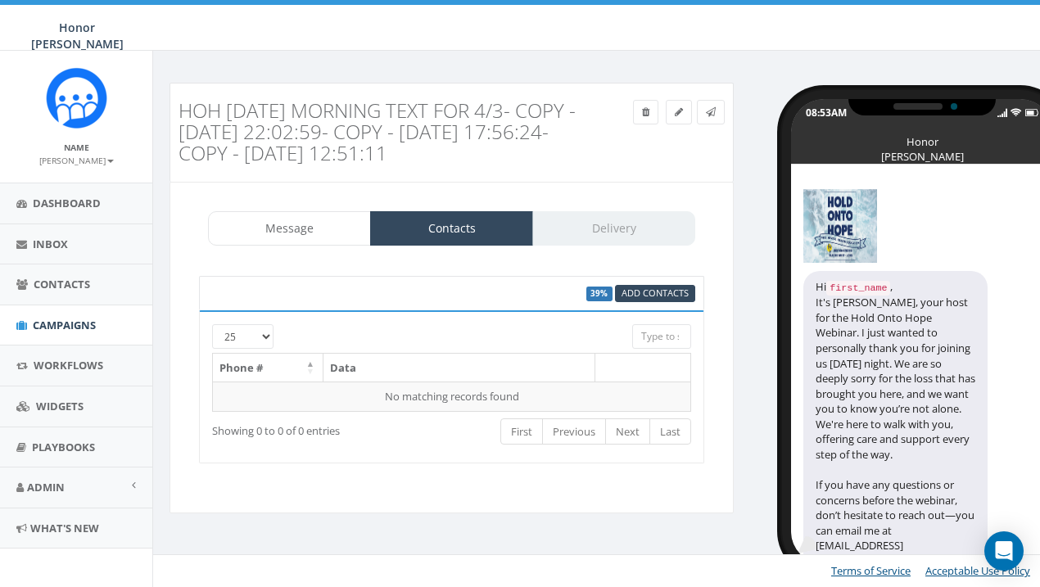
scroll to position [0, 2]
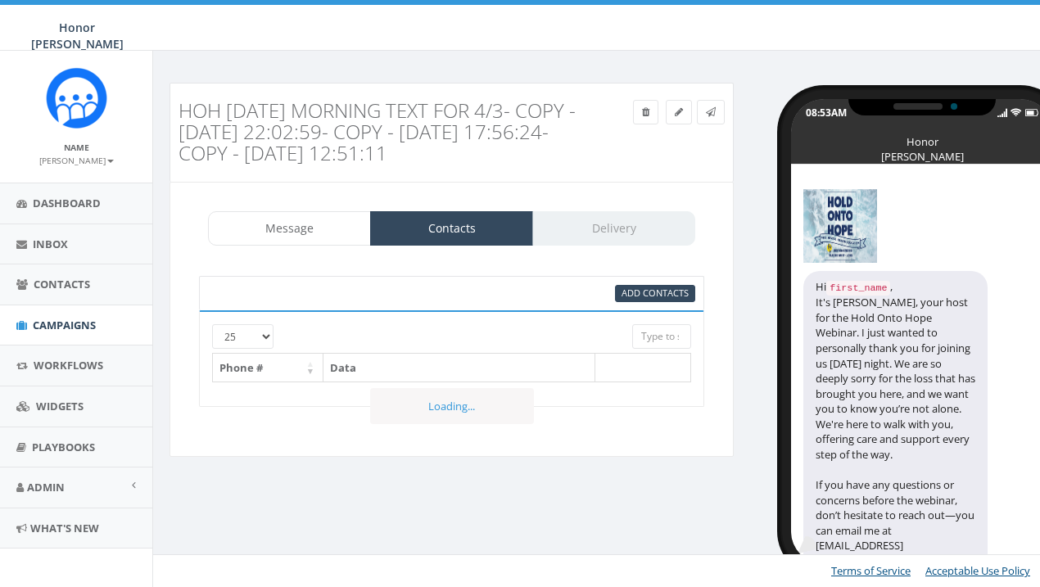
select select
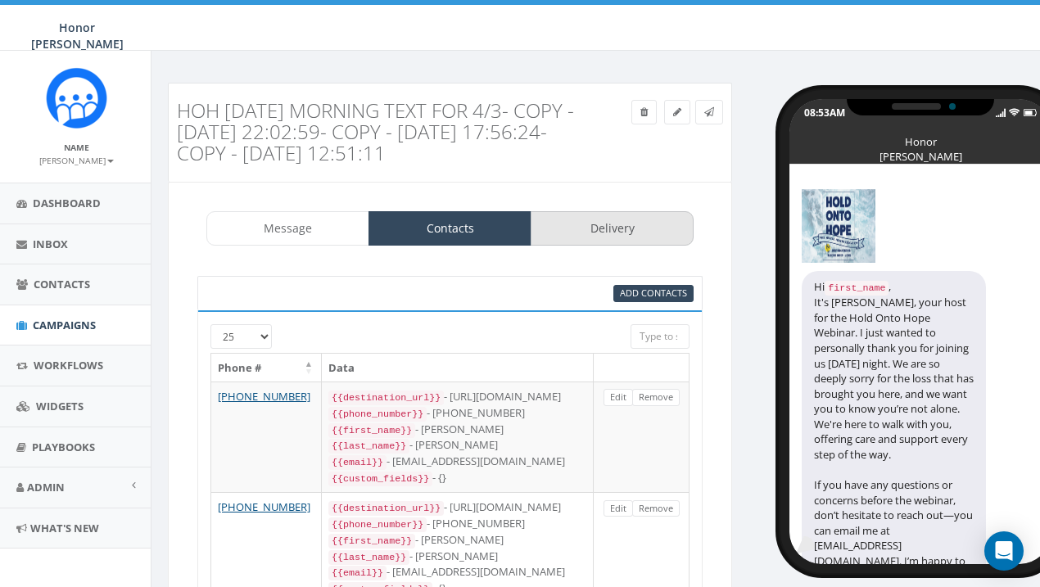
click at [617, 221] on link "Delivery" at bounding box center [612, 228] width 163 height 34
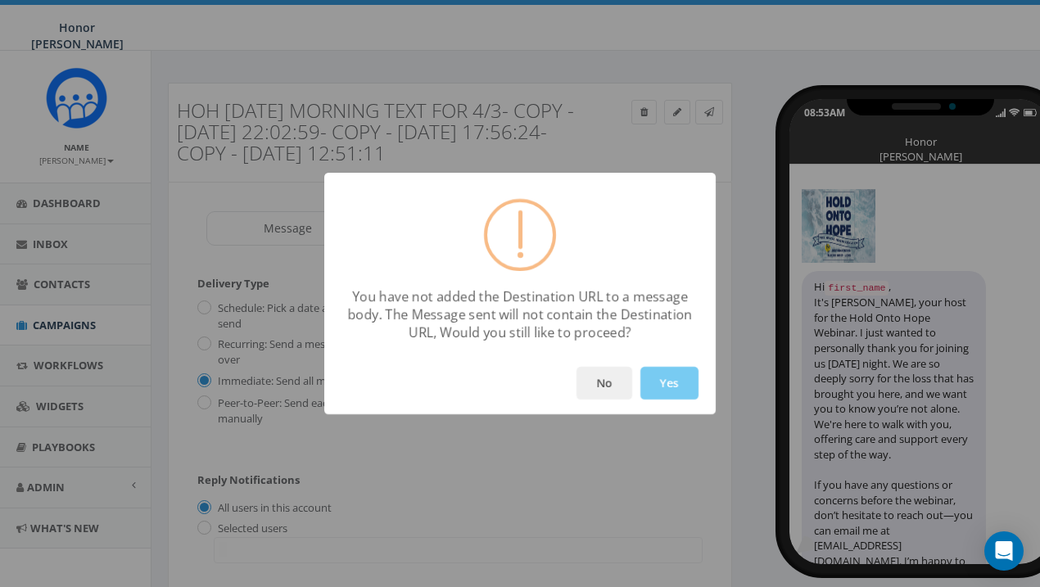
click at [677, 378] on button "Yes" at bounding box center [669, 383] width 58 height 33
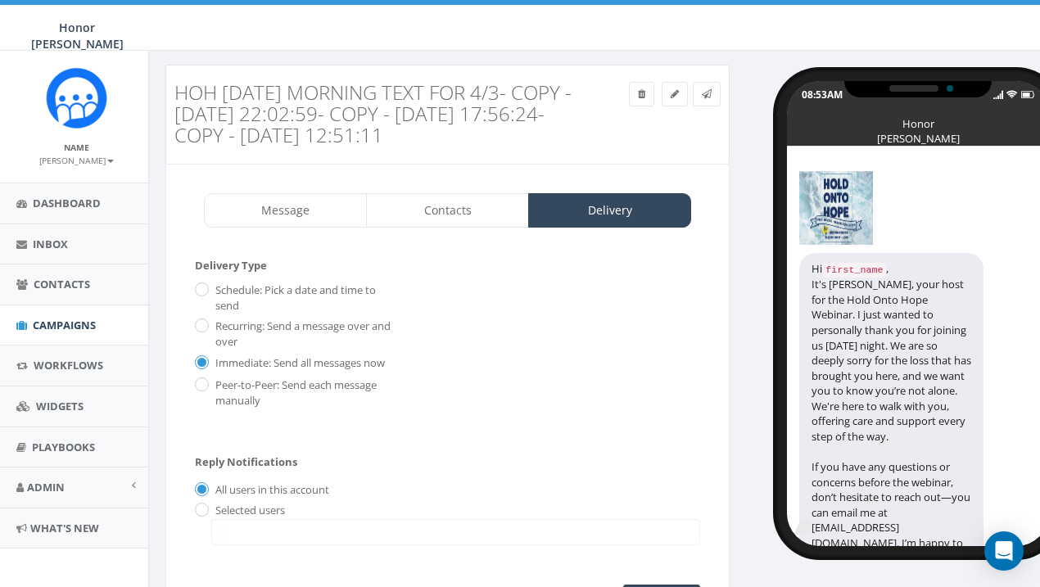
scroll to position [4, 4]
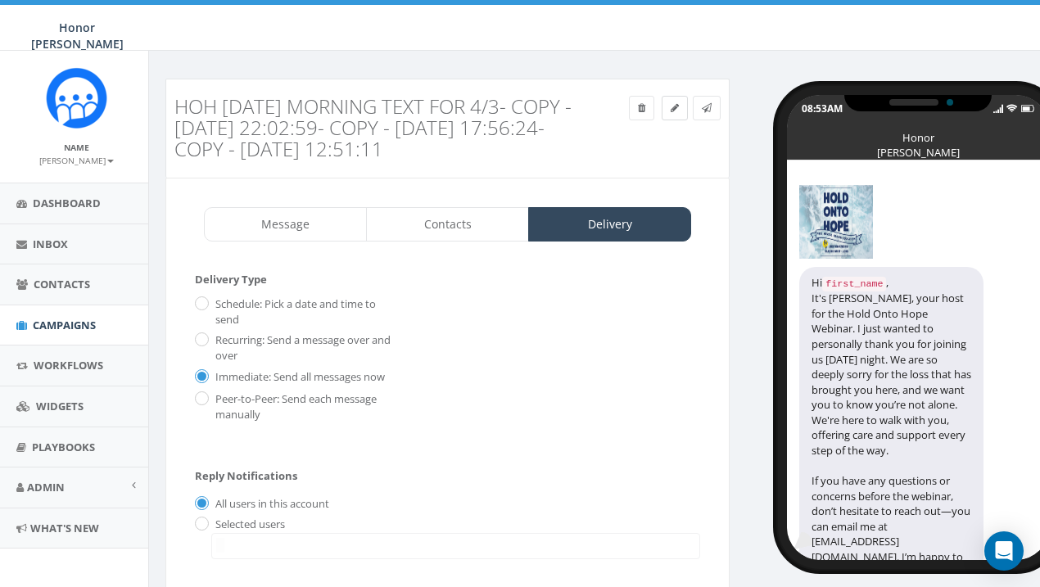
click at [676, 109] on icon at bounding box center [675, 108] width 8 height 10
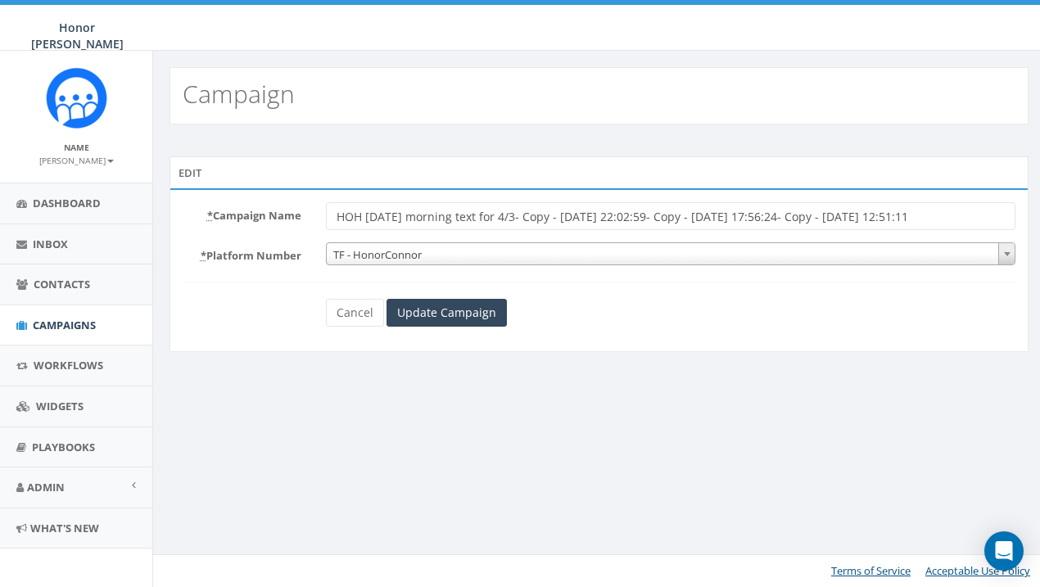
scroll to position [0, 5]
drag, startPoint x: 522, startPoint y: 215, endPoint x: 1042, endPoint y: 229, distance: 519.4
click at [1035, 229] on html "Honor [PERSON_NAME] Honor [PERSON_NAME] Profile Sign Out 3.16 % of Available Am…" at bounding box center [515, 293] width 1040 height 587
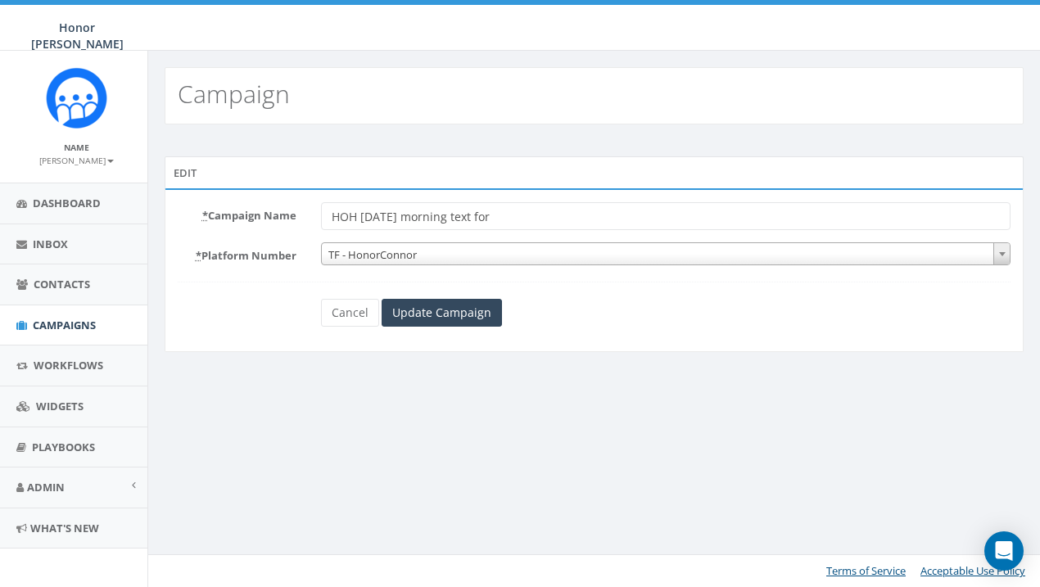
click at [421, 219] on input "HOH [DATE] morning text for" at bounding box center [666, 216] width 690 height 28
click at [527, 219] on input "HOH [DATE] morning text for" at bounding box center [666, 216] width 690 height 28
type input "HOH [DATE] morning text for 8/24"
click at [448, 310] on input "Update Campaign" at bounding box center [442, 313] width 120 height 28
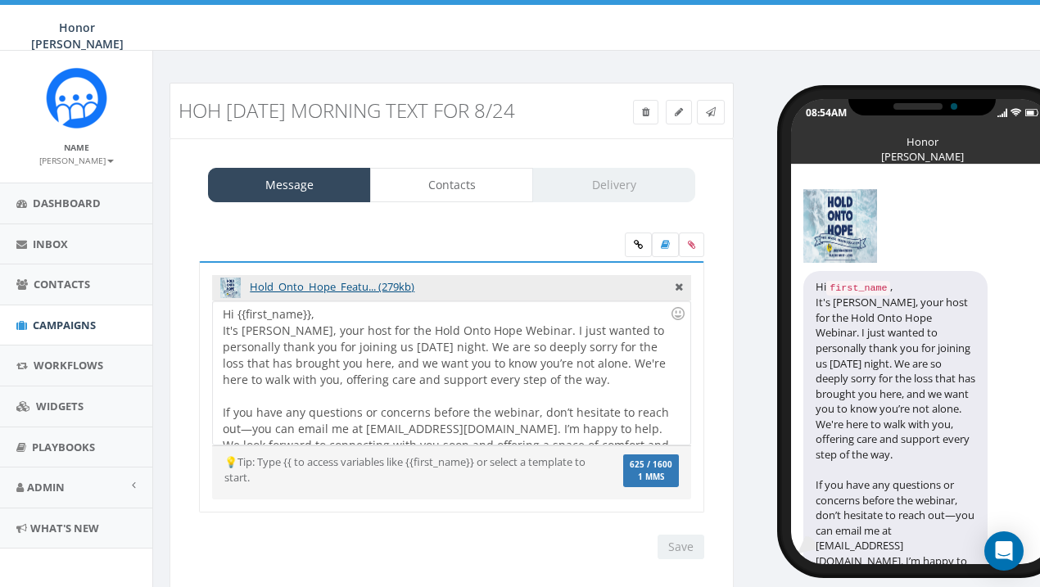
select select
click at [604, 176] on link "Delivery" at bounding box center [613, 185] width 163 height 34
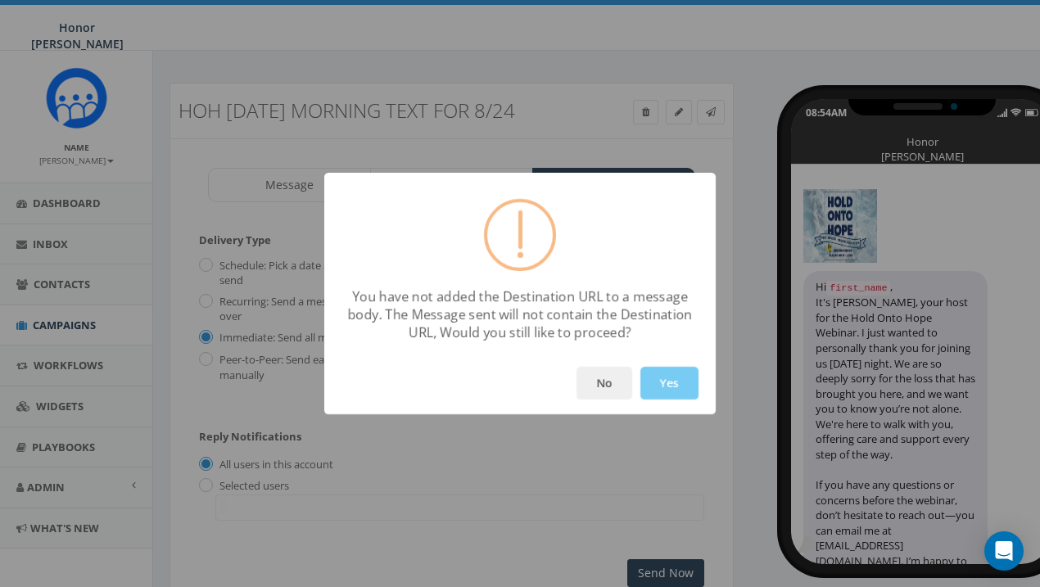
click at [674, 382] on button "Yes" at bounding box center [669, 383] width 58 height 33
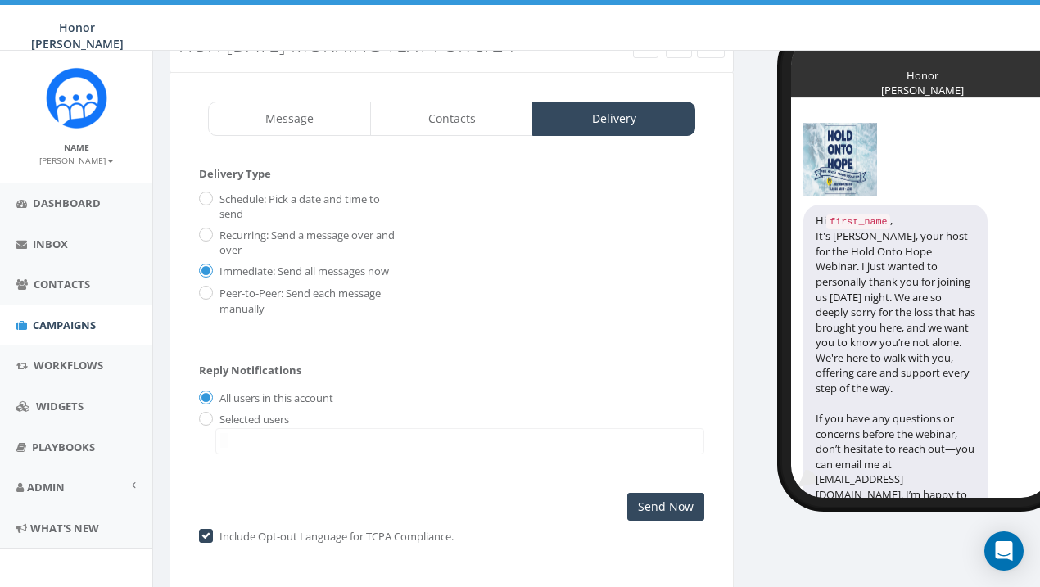
scroll to position [90, 0]
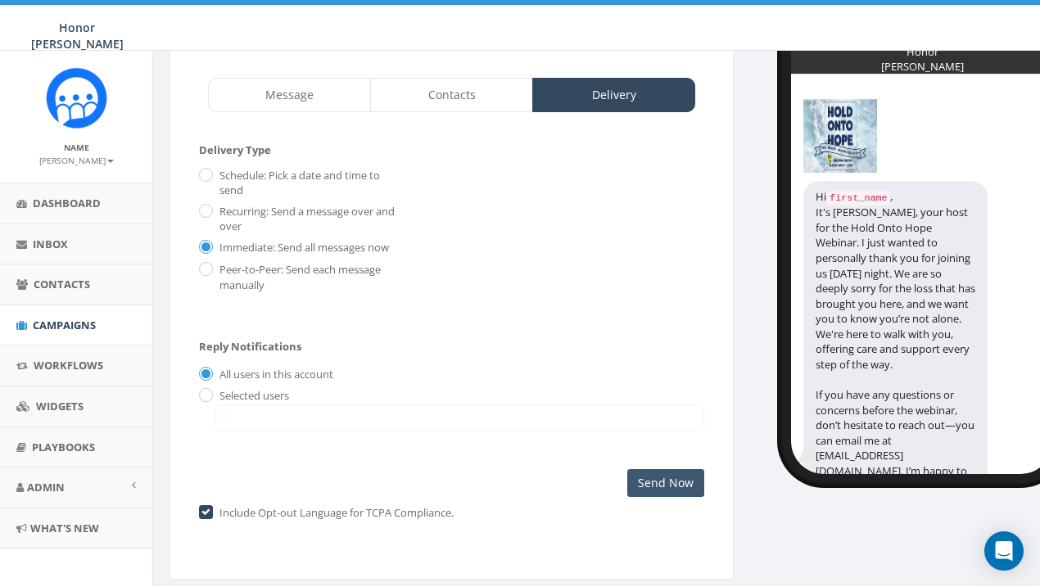
click at [686, 484] on input "Send Now" at bounding box center [665, 483] width 77 height 28
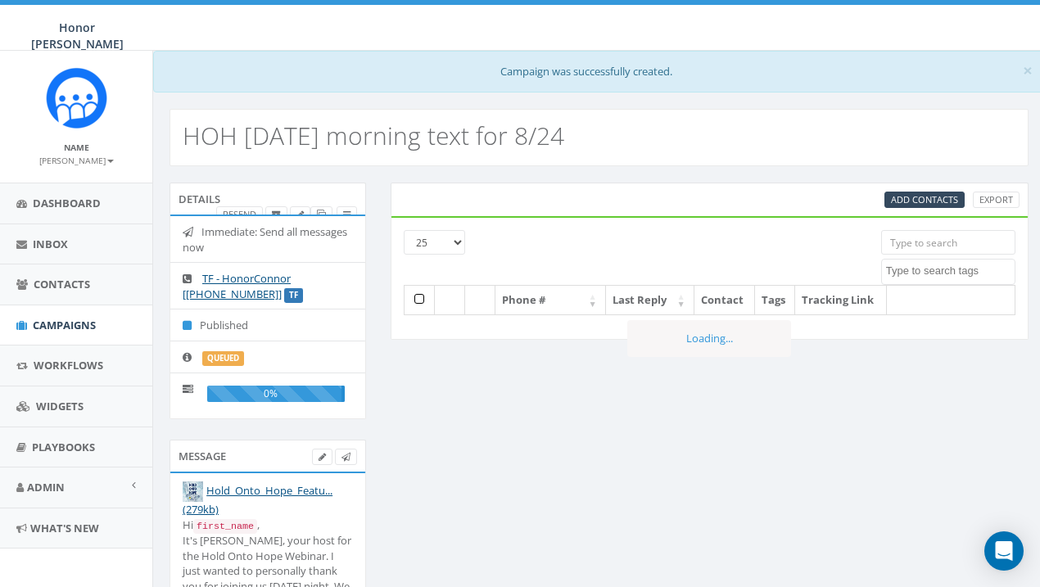
select select
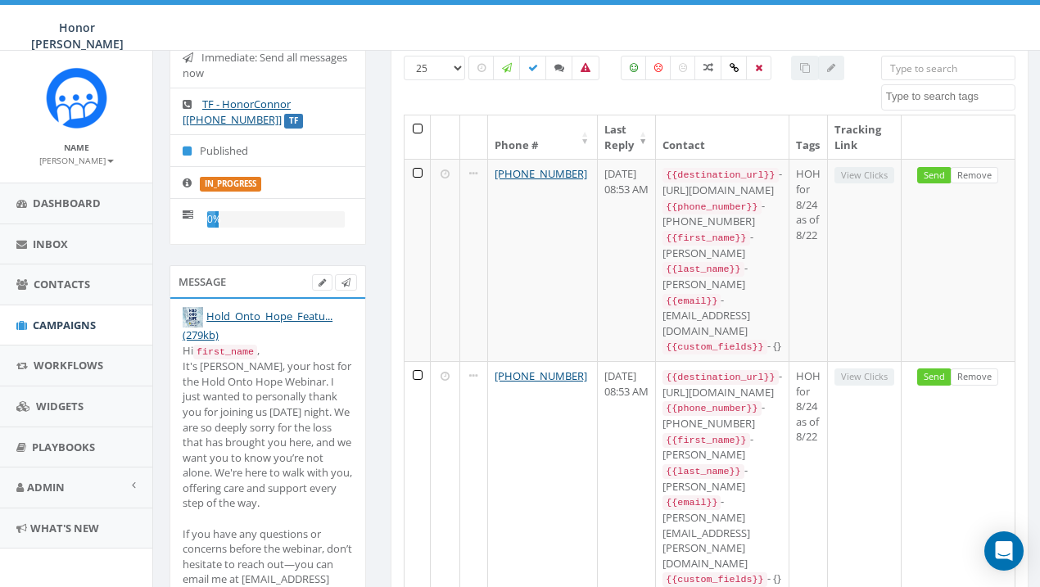
scroll to position [210, 0]
